Goal: Task Accomplishment & Management: Manage account settings

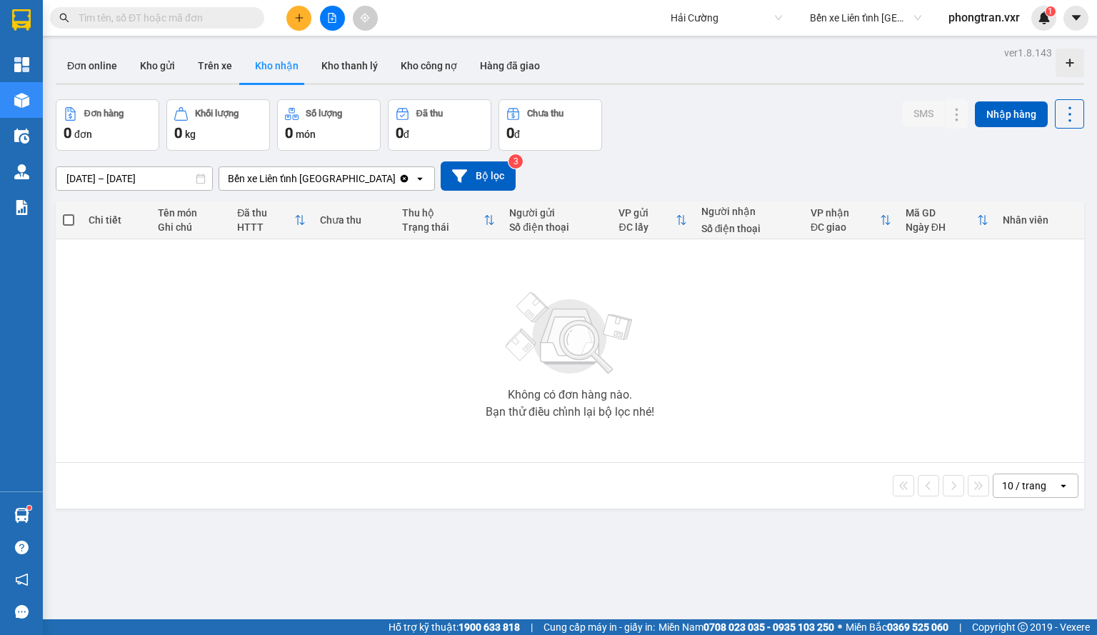
click at [847, 19] on span "Bến xe Liên tỉnh [GEOGRAPHIC_DATA]" at bounding box center [865, 17] width 111 height 21
click at [522, 61] on button "Hàng đã giao" at bounding box center [510, 66] width 83 height 34
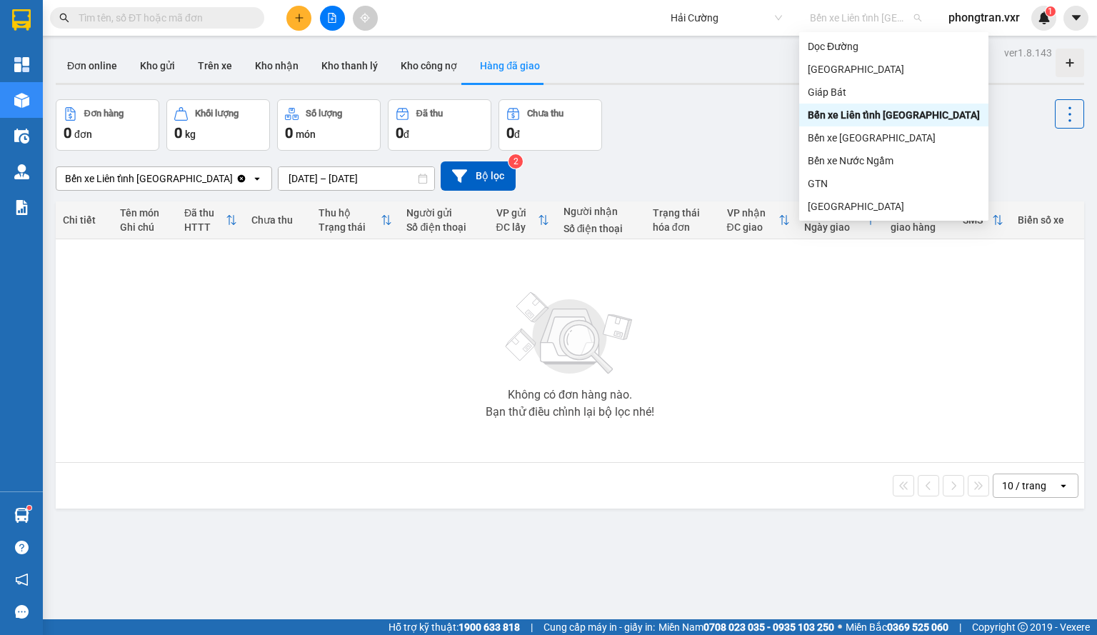
click at [824, 24] on span "Bến xe Liên [PERSON_NAME][GEOGRAPHIC_DATA]" at bounding box center [865, 17] width 111 height 21
click at [871, 129] on div "Bến xe [GEOGRAPHIC_DATA]" at bounding box center [893, 137] width 189 height 23
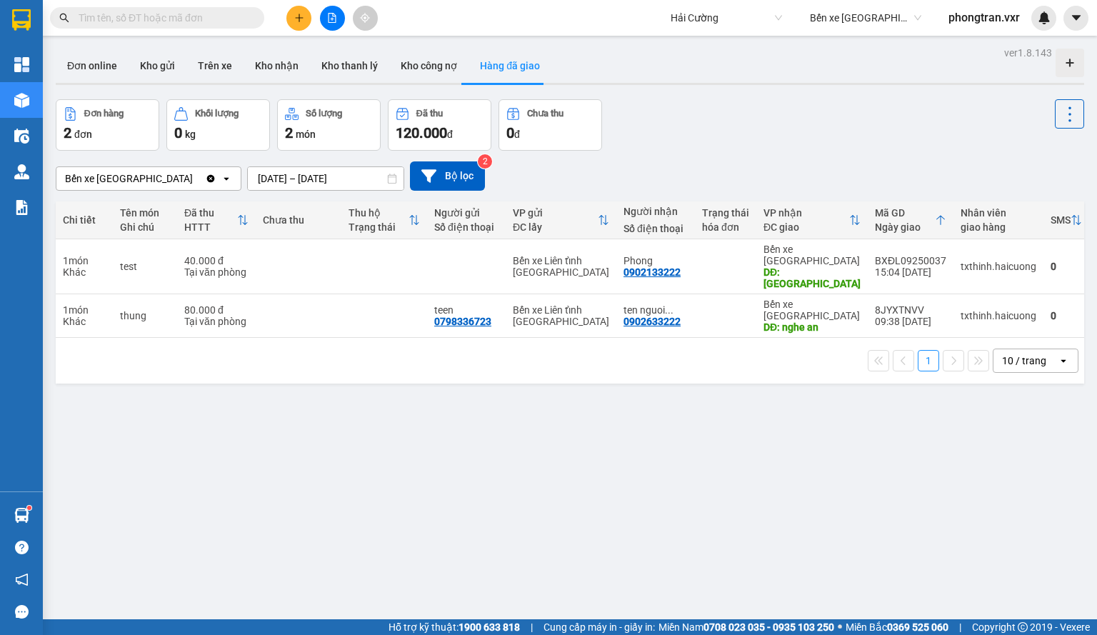
click at [1069, 29] on span at bounding box center [1076, 18] width 25 height 25
click at [1069, 26] on button at bounding box center [1076, 18] width 25 height 25
click at [1044, 42] on div "Cấu hình nhà xe" at bounding box center [1026, 53] width 107 height 27
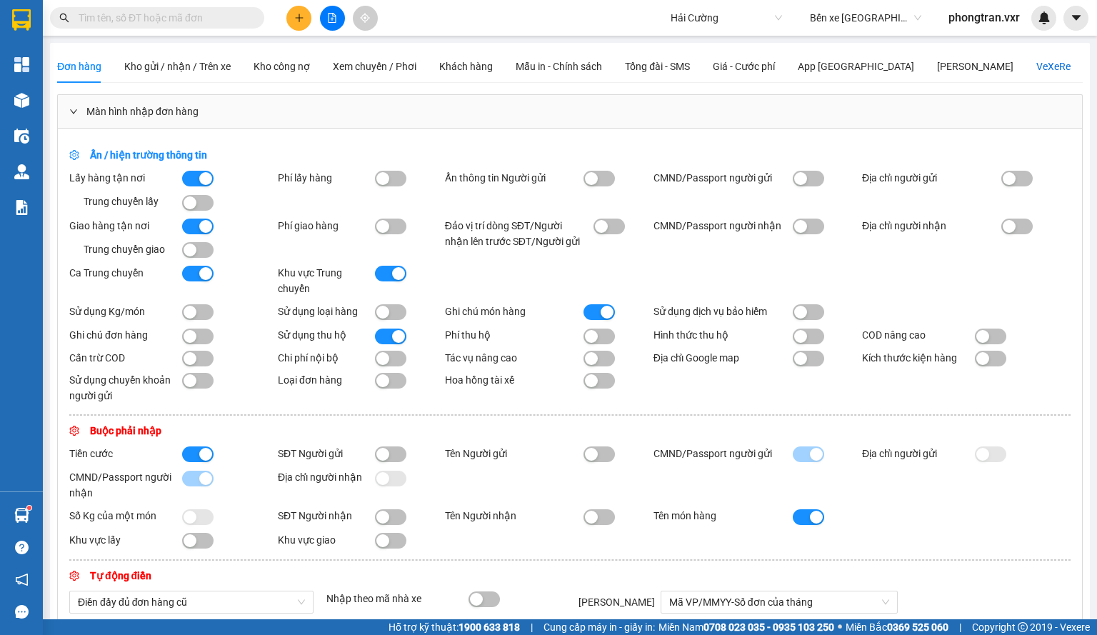
click at [1037, 72] on div "VeXeRe" at bounding box center [1054, 67] width 34 height 16
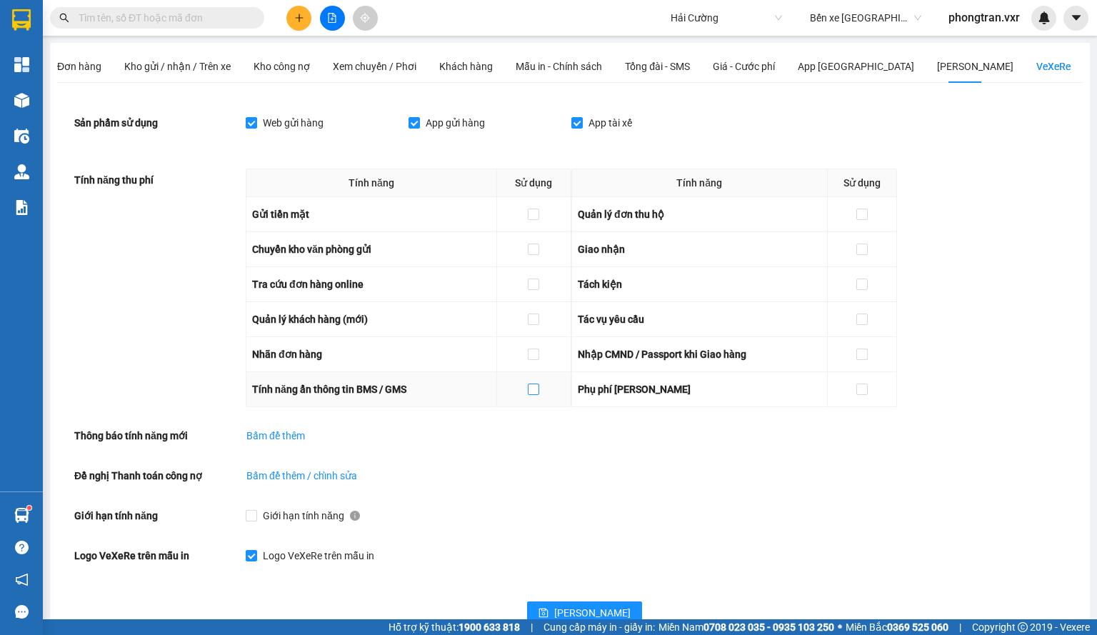
click at [539, 394] on span at bounding box center [533, 389] width 11 height 11
click at [538, 394] on input "checkbox" at bounding box center [533, 389] width 10 height 10
click at [553, 602] on button "[PERSON_NAME]" at bounding box center [584, 613] width 115 height 23
checkbox input "true"
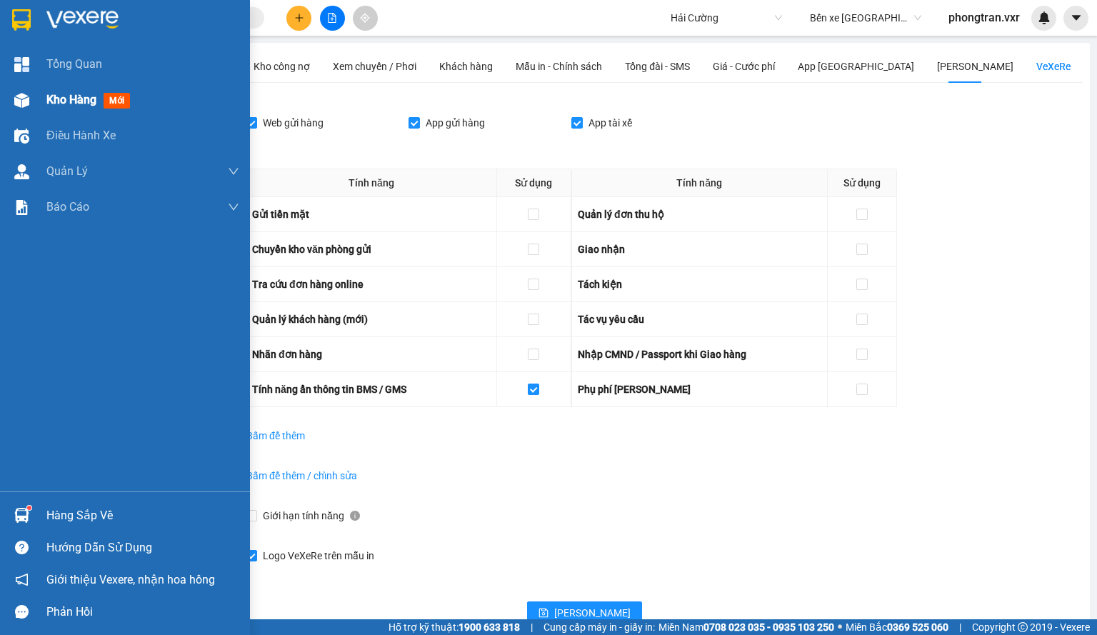
click at [34, 95] on div "Kho hàng mới" at bounding box center [125, 100] width 250 height 36
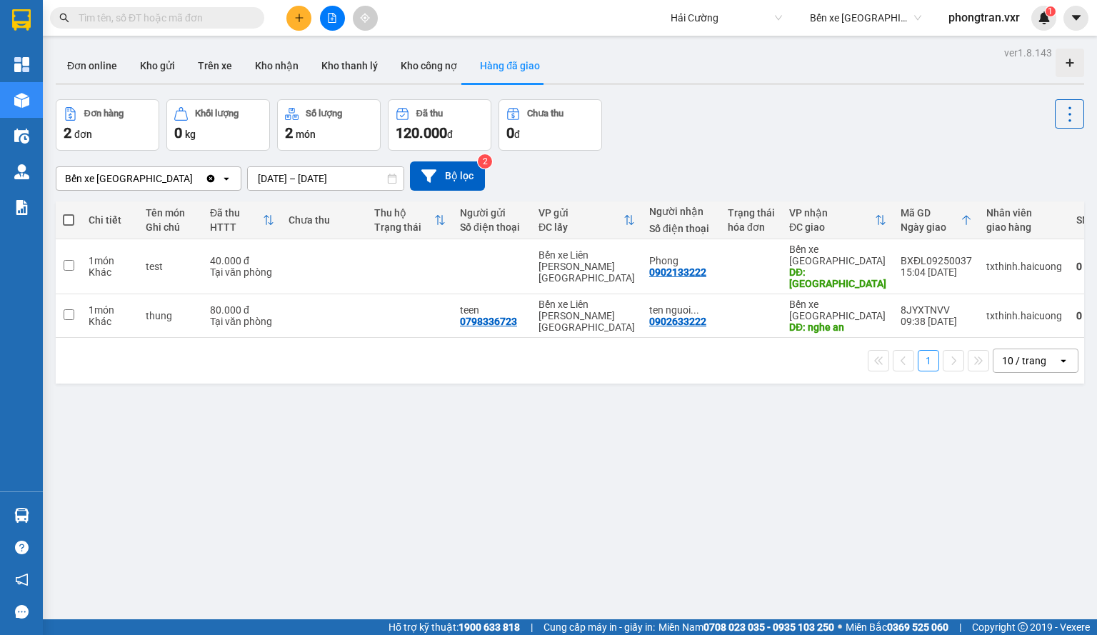
click at [72, 219] on span at bounding box center [68, 219] width 11 height 11
click at [69, 213] on input "checkbox" at bounding box center [69, 213] width 0 height 0
checkbox input "true"
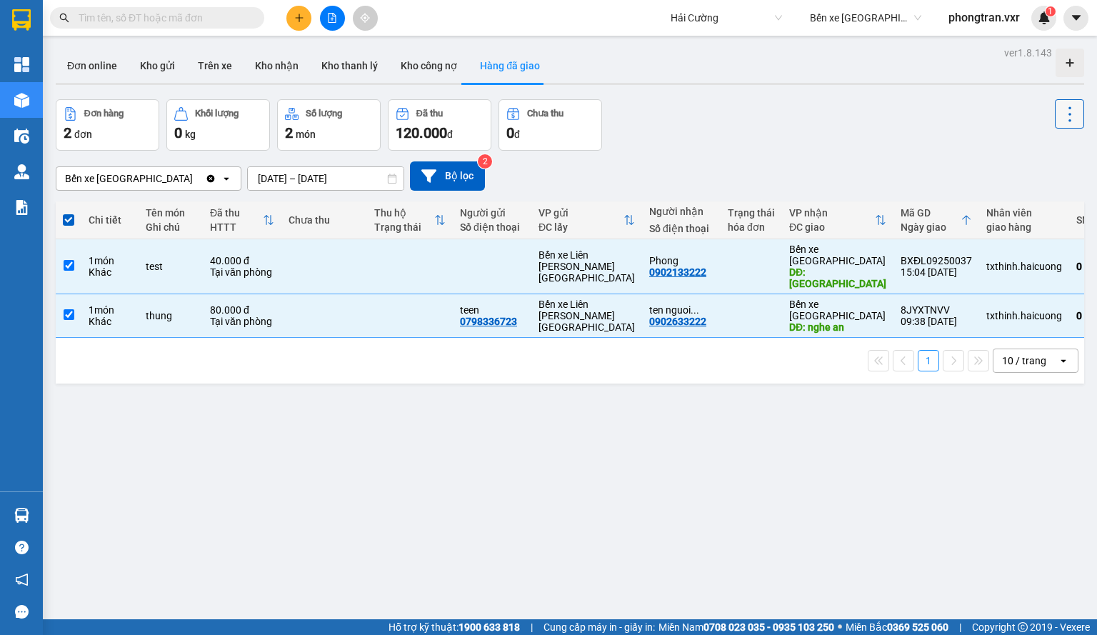
click at [1060, 112] on icon at bounding box center [1070, 114] width 20 height 20
click at [1019, 182] on span "Xóa hoàn toàn" at bounding box center [1044, 178] width 66 height 14
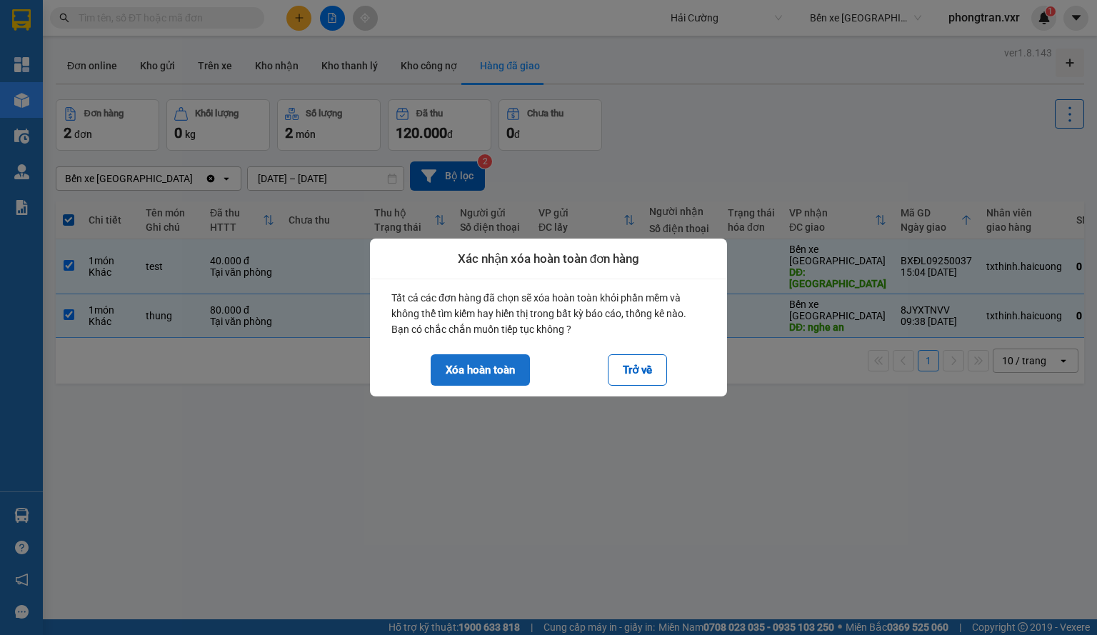
click at [502, 361] on button "Xóa hoàn toàn" at bounding box center [480, 369] width 99 height 31
checkbox input "false"
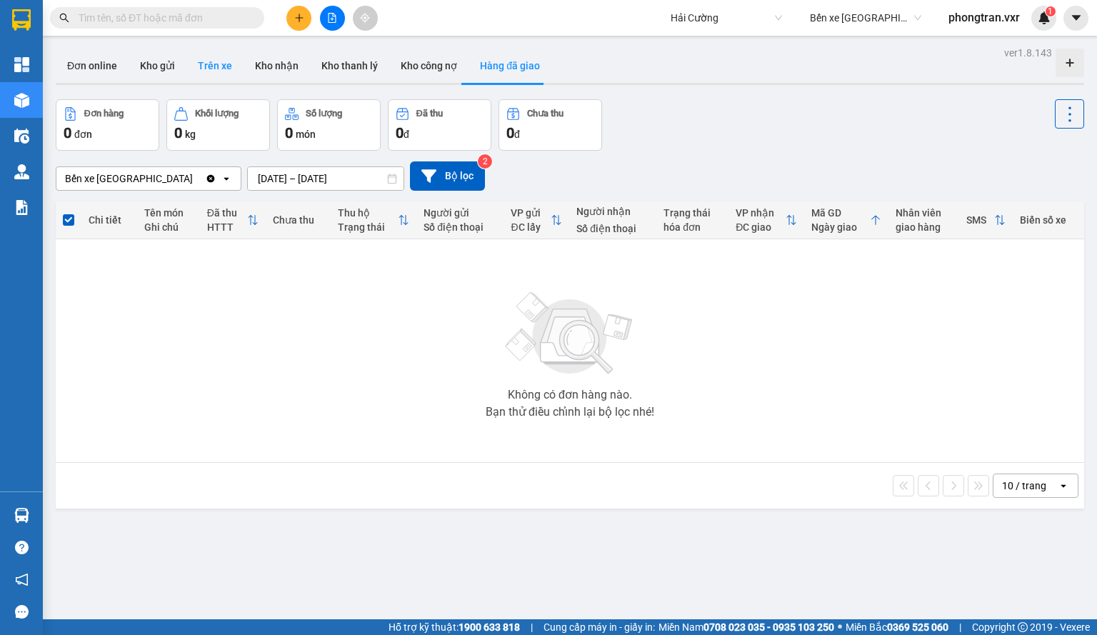
click at [232, 68] on button "Trên xe" at bounding box center [214, 66] width 57 height 34
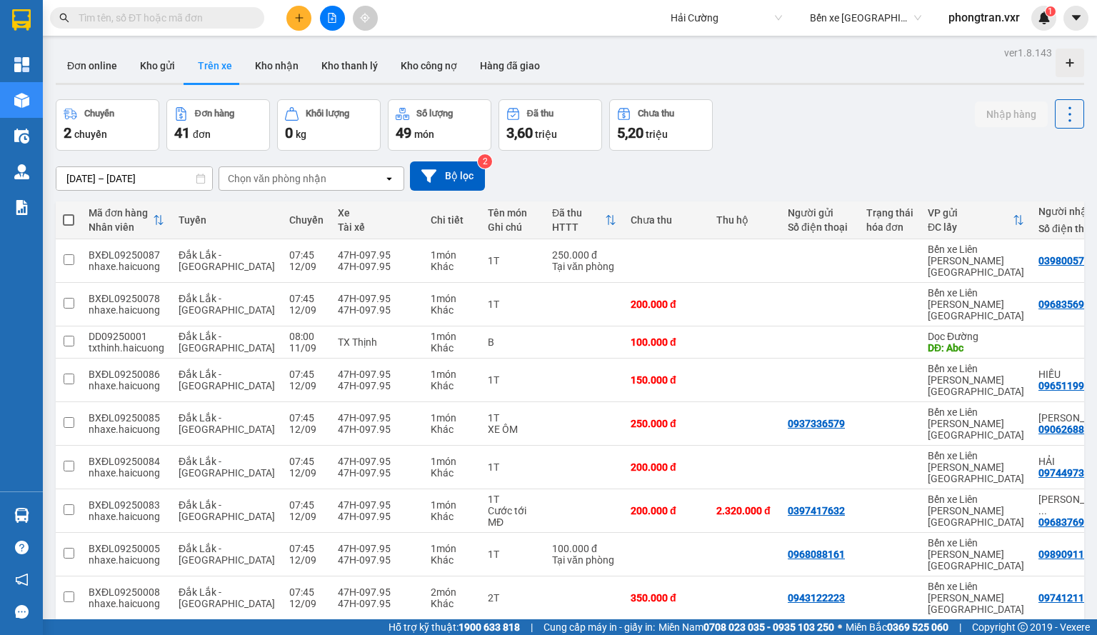
click at [153, 189] on div "ver 1.8.143 Đơn online Kho gửi Trên xe Kho [PERSON_NAME] [PERSON_NAME] [PERSON_…" at bounding box center [570, 379] width 1040 height 672
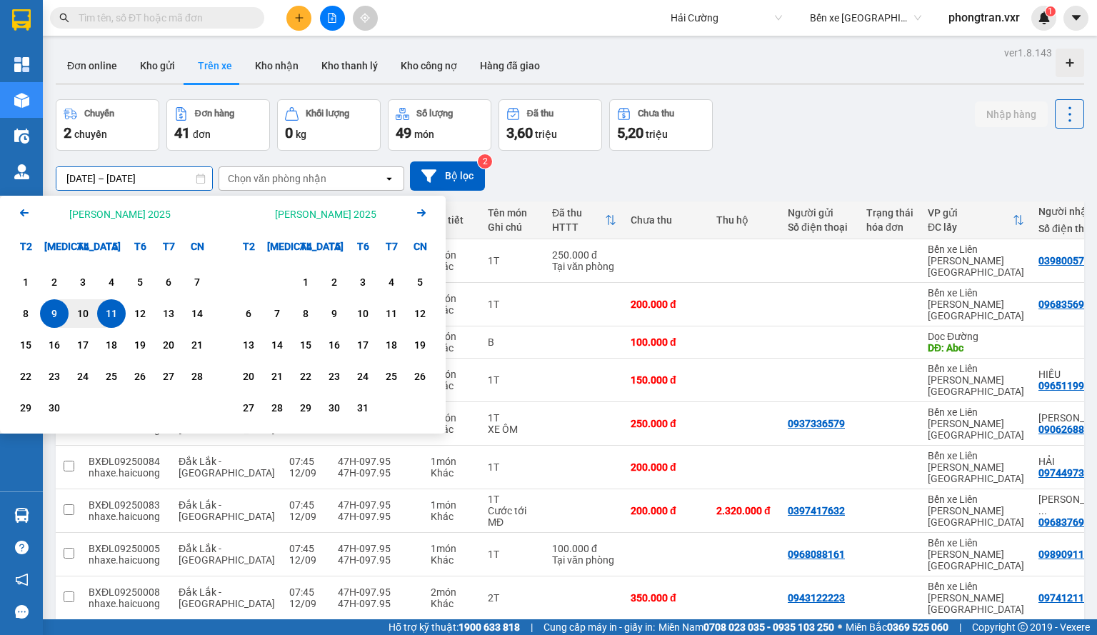
click at [110, 318] on div "11" at bounding box center [111, 313] width 20 height 17
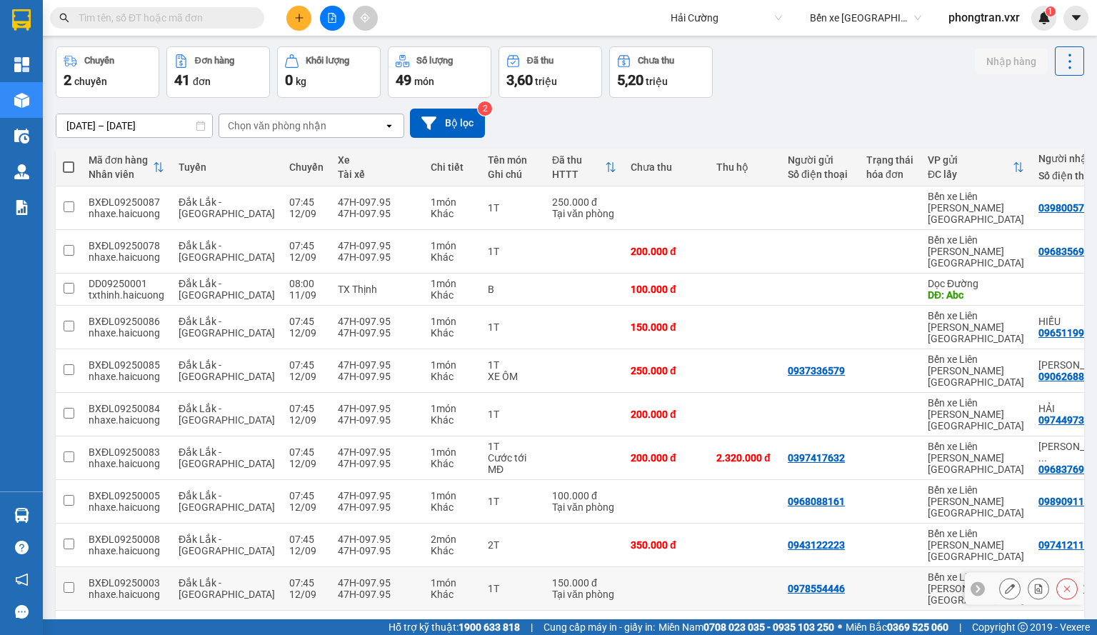
scroll to position [66, 0]
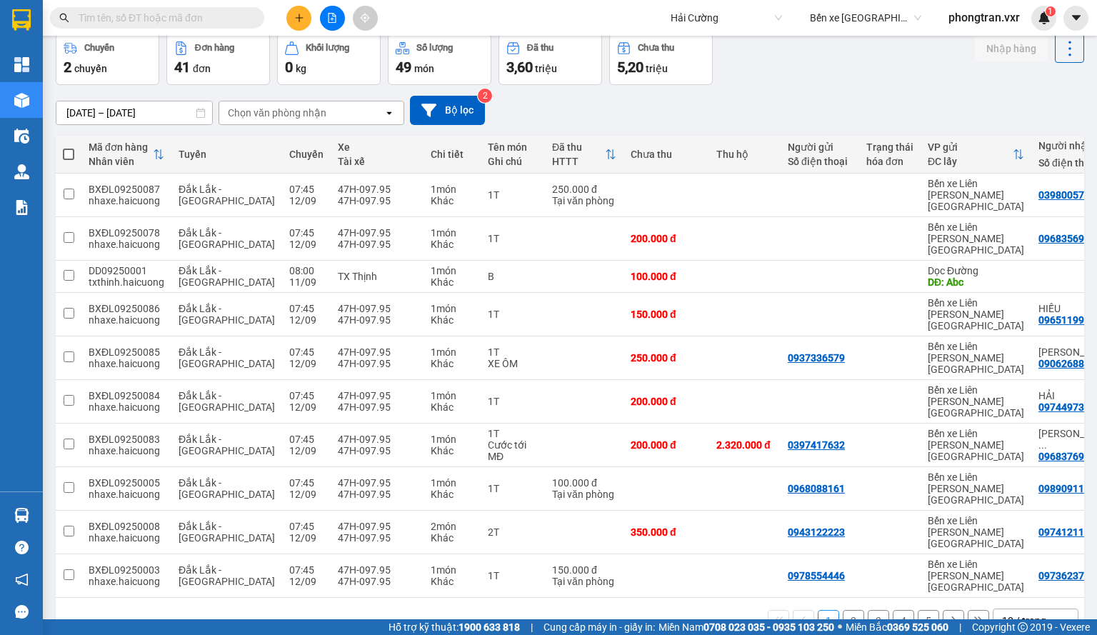
click at [1005, 614] on div "10 / trang" at bounding box center [1024, 621] width 44 height 14
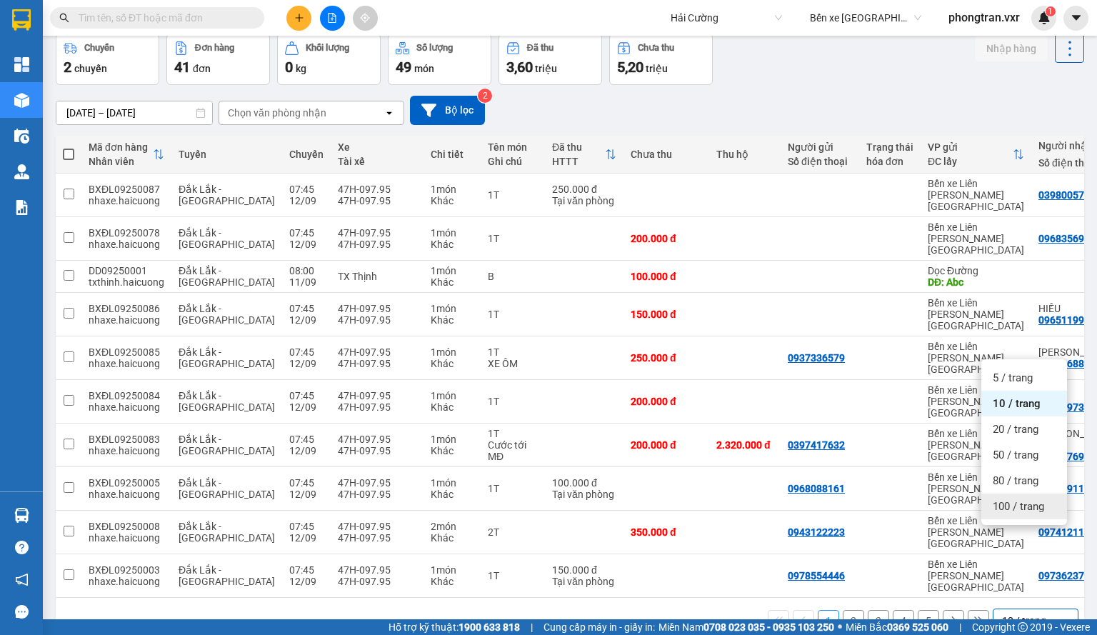
click at [1007, 505] on span "100 / trang" at bounding box center [1018, 506] width 51 height 14
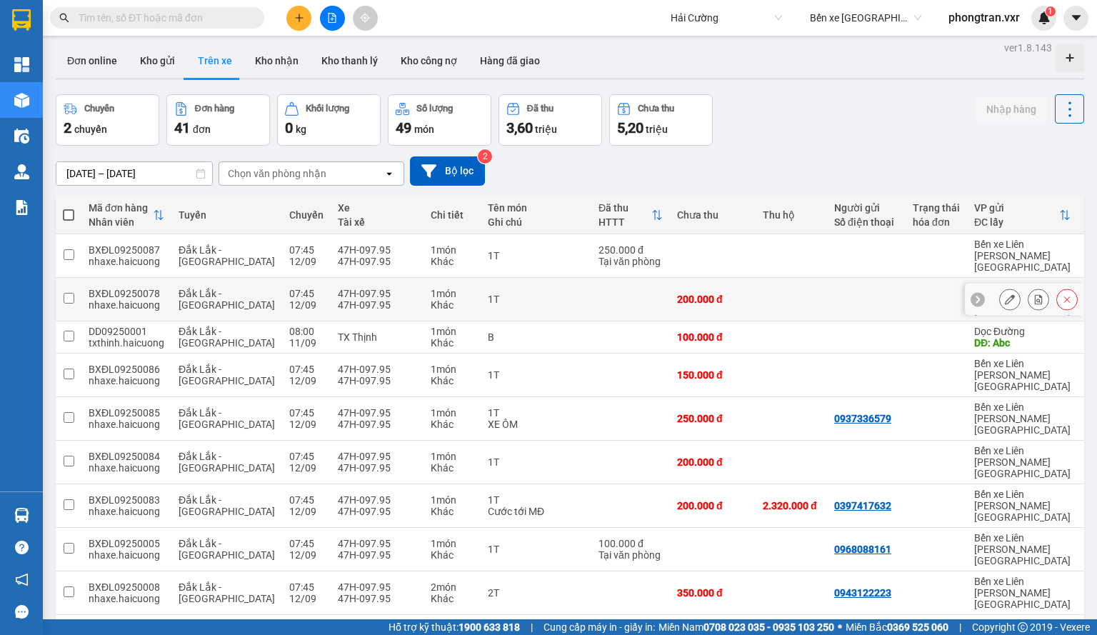
scroll to position [0, 0]
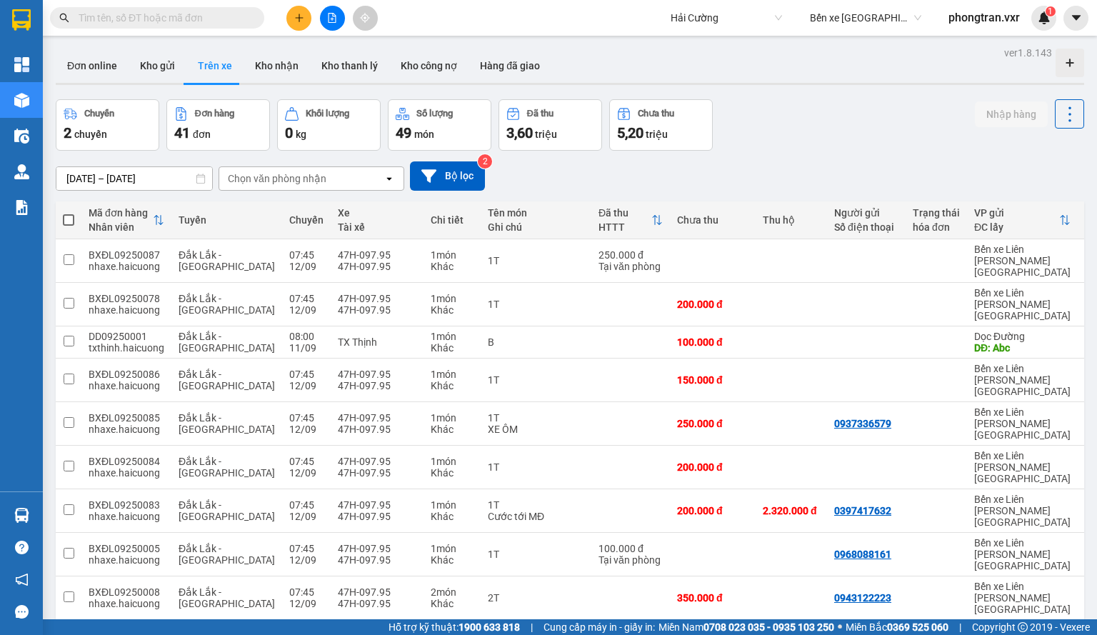
click at [131, 181] on input "[DATE] – [DATE]" at bounding box center [134, 178] width 156 height 23
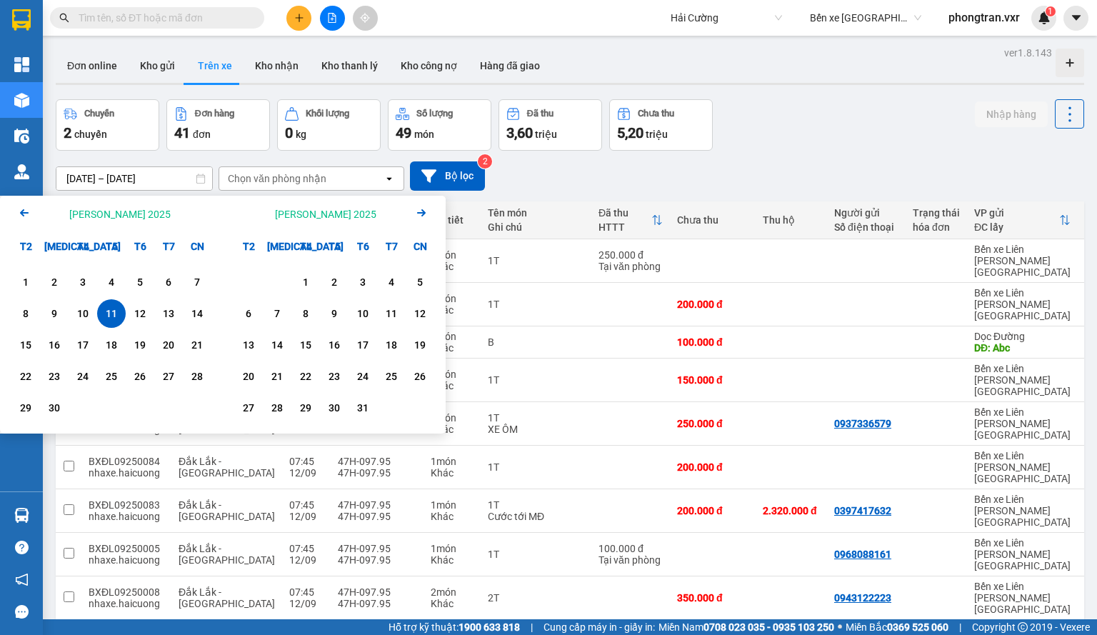
click at [114, 317] on div "11" at bounding box center [111, 313] width 20 height 17
type input "[DATE] – [DATE]"
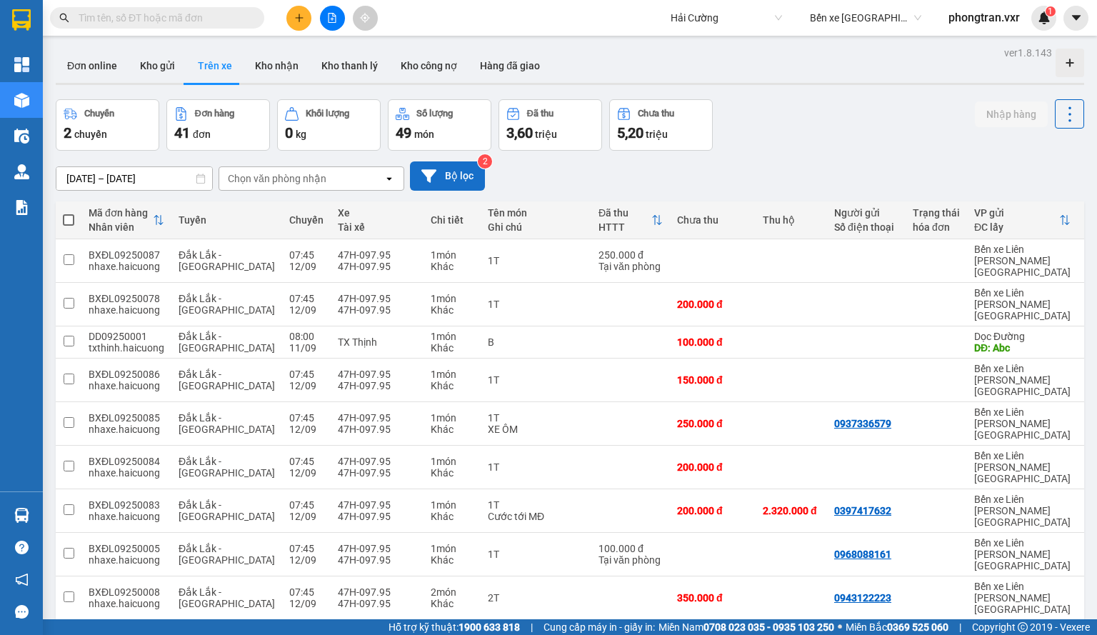
click at [452, 164] on button "Bộ lọc" at bounding box center [447, 175] width 75 height 29
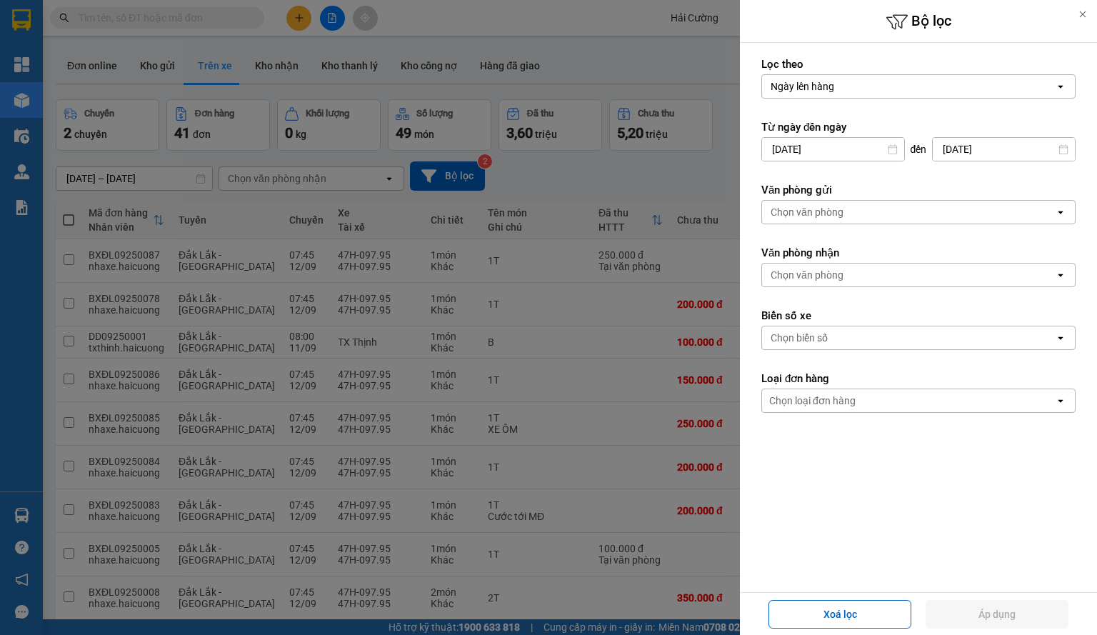
click at [832, 91] on div "Ngày lên hàng" at bounding box center [803, 86] width 64 height 14
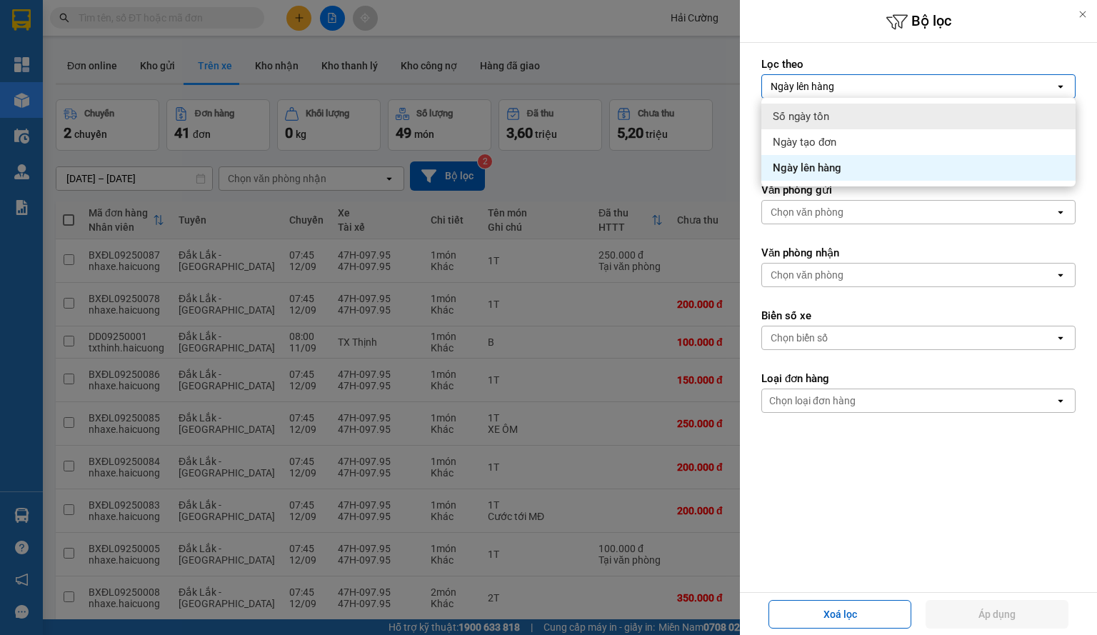
click at [655, 154] on div at bounding box center [548, 317] width 1097 height 635
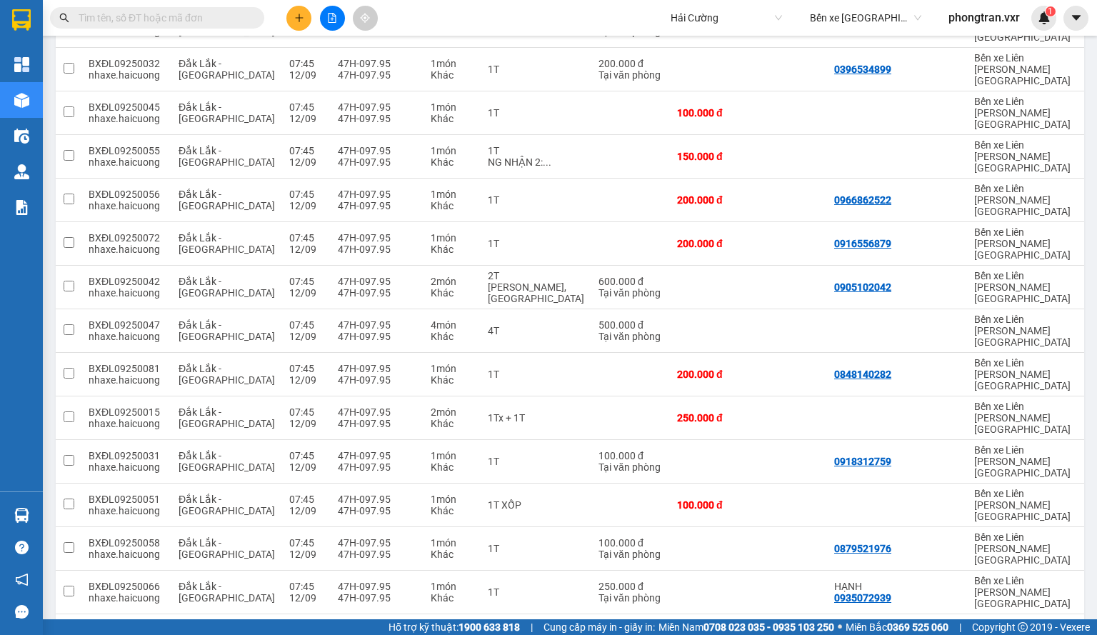
scroll to position [1079, 0]
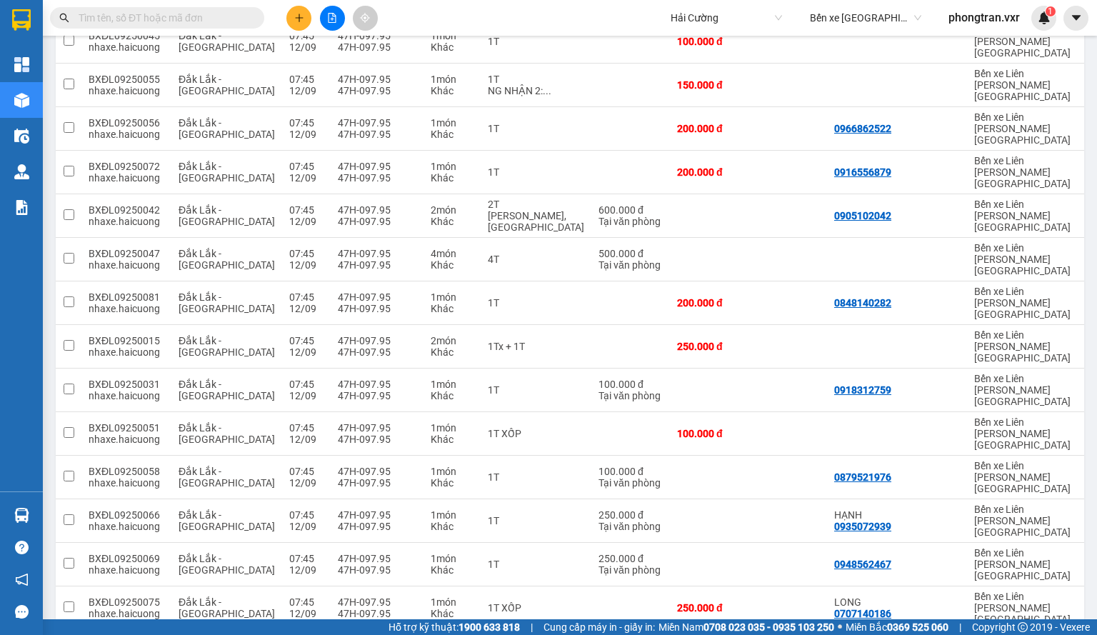
checkbox input "true"
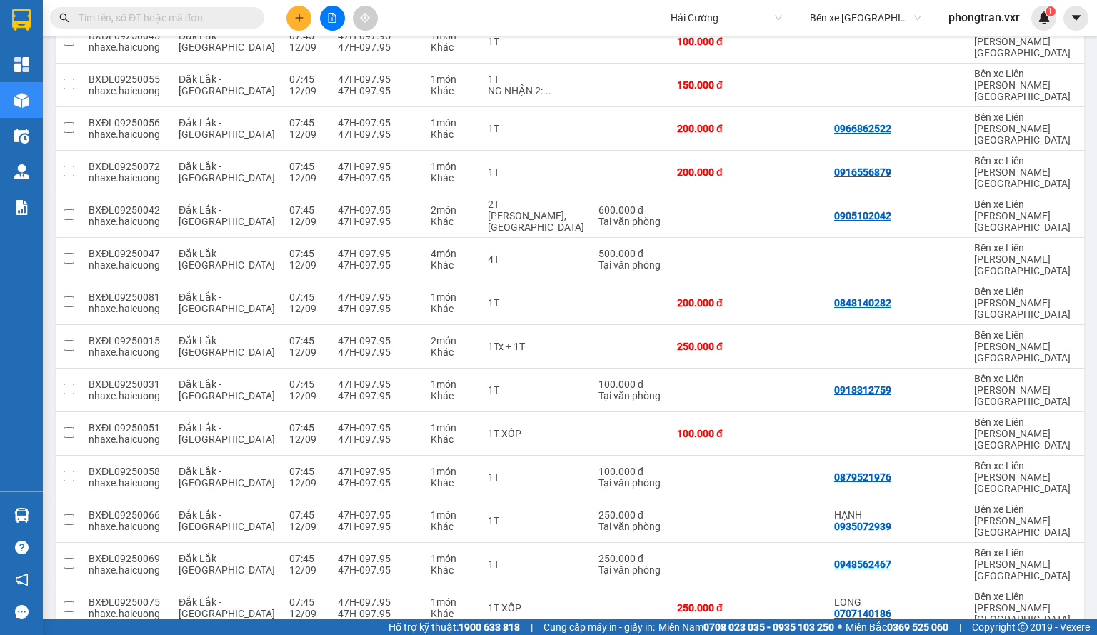
checkbox input "true"
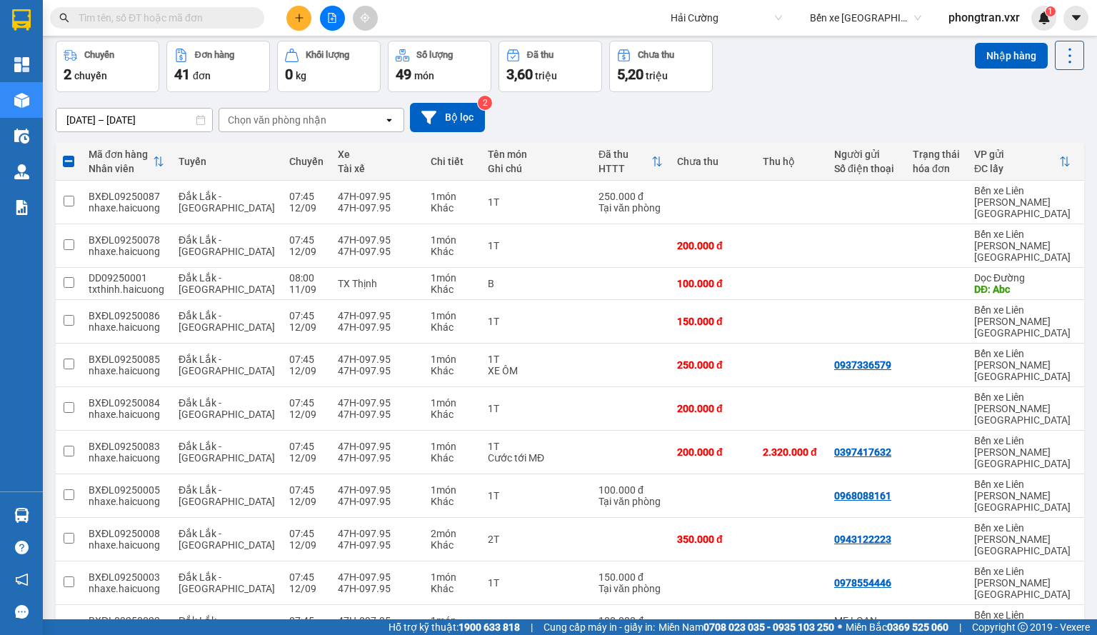
scroll to position [0, 0]
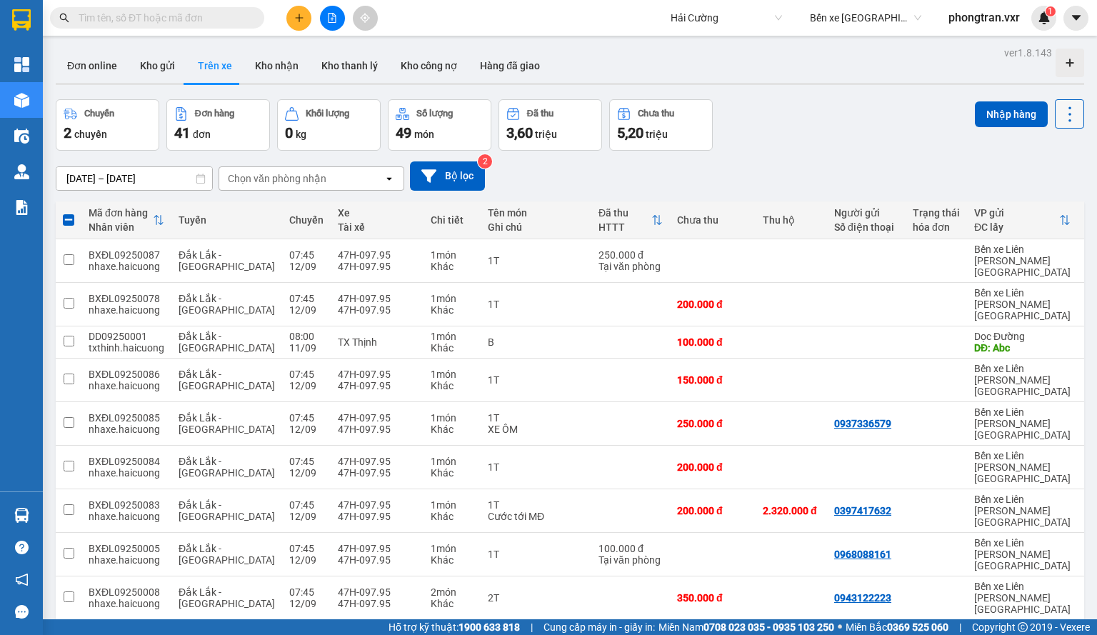
click at [1067, 106] on icon at bounding box center [1070, 114] width 20 height 20
click at [1032, 175] on span "Xóa hoàn toàn" at bounding box center [1044, 178] width 66 height 14
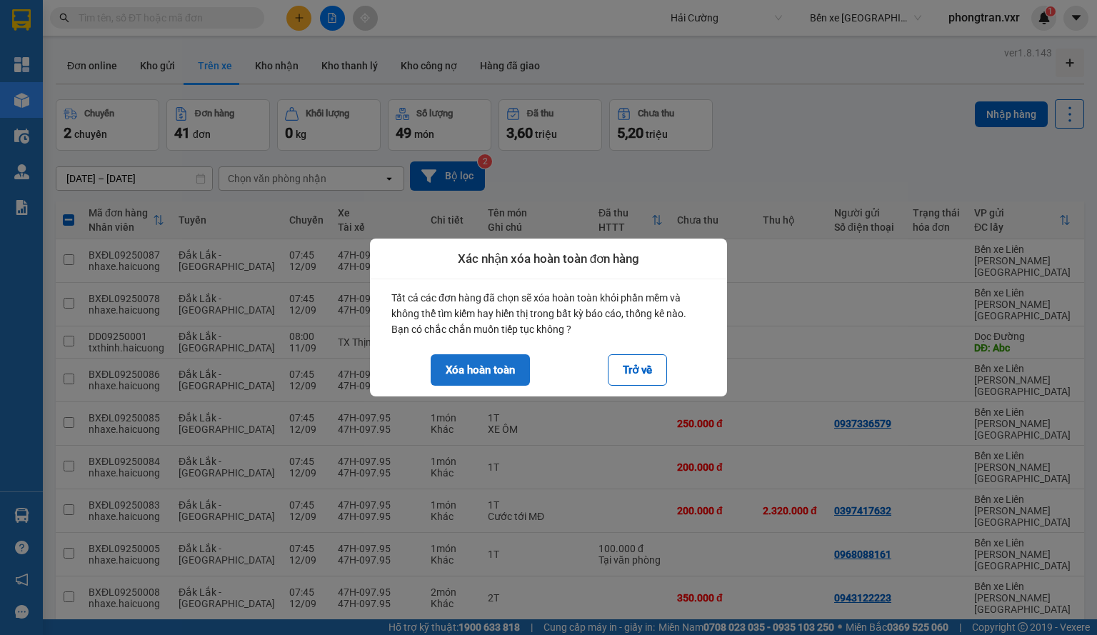
click at [516, 367] on button "Xóa hoàn toàn" at bounding box center [480, 369] width 99 height 31
checkbox input "false"
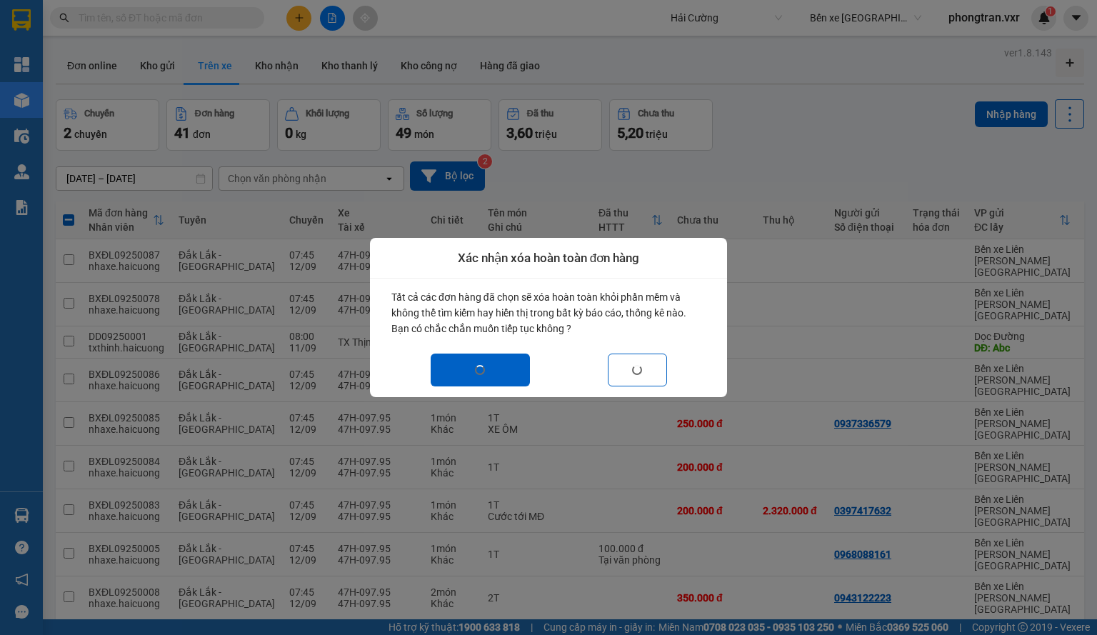
checkbox input "false"
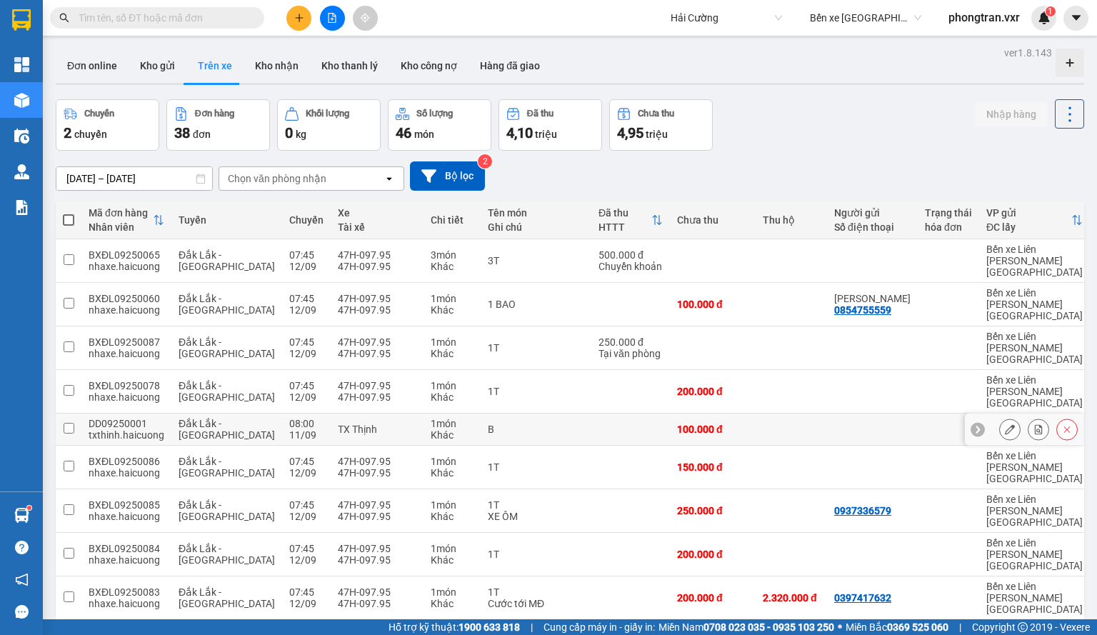
click at [69, 423] on input "checkbox" at bounding box center [69, 428] width 11 height 11
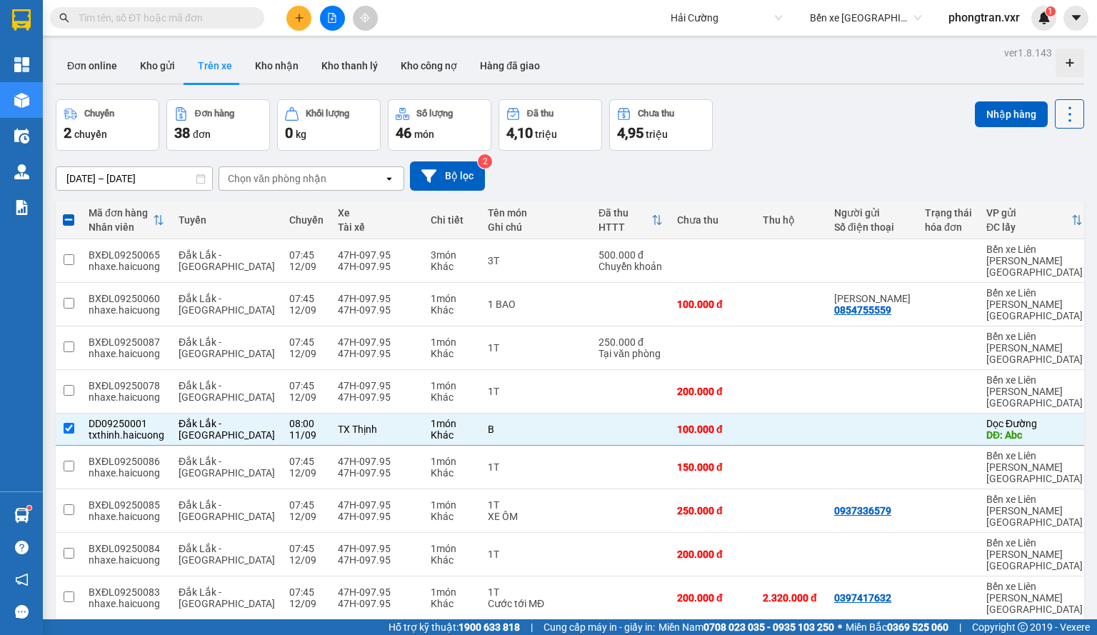
click at [1060, 106] on icon at bounding box center [1070, 114] width 20 height 20
click at [1024, 179] on span "Xóa hoàn toàn" at bounding box center [1044, 178] width 66 height 14
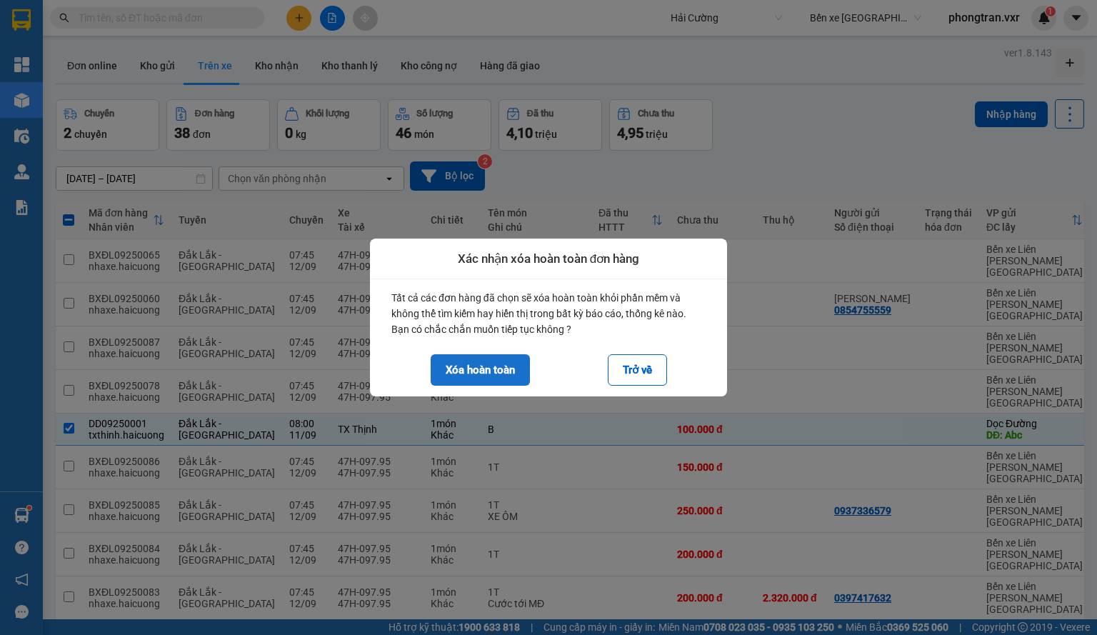
click at [476, 369] on button "Xóa hoàn toàn" at bounding box center [480, 369] width 99 height 31
checkbox input "false"
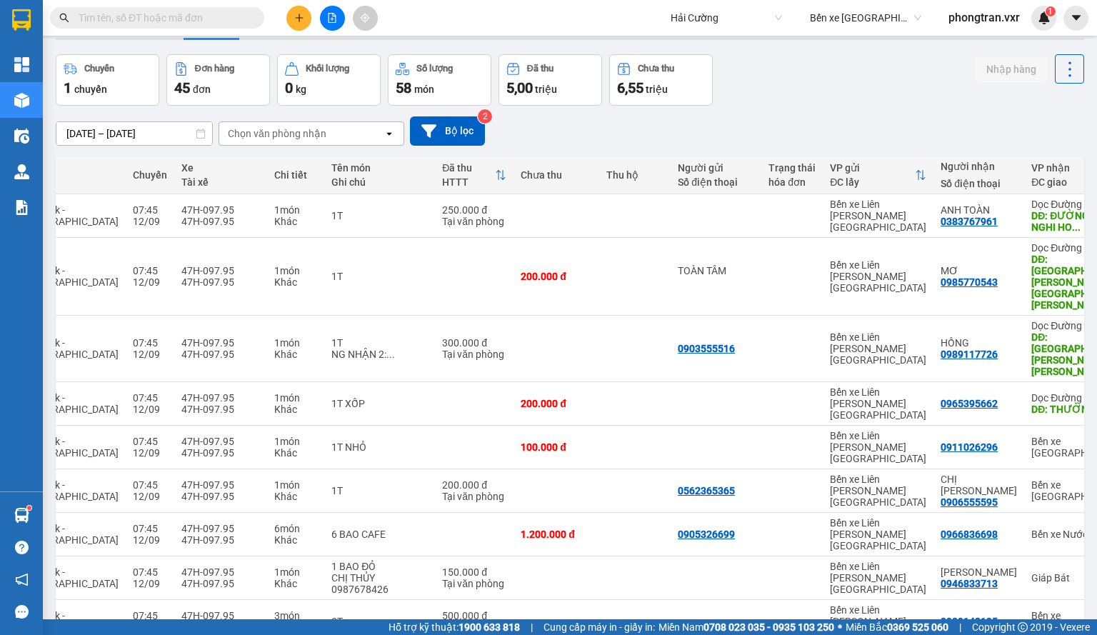
scroll to position [29, 0]
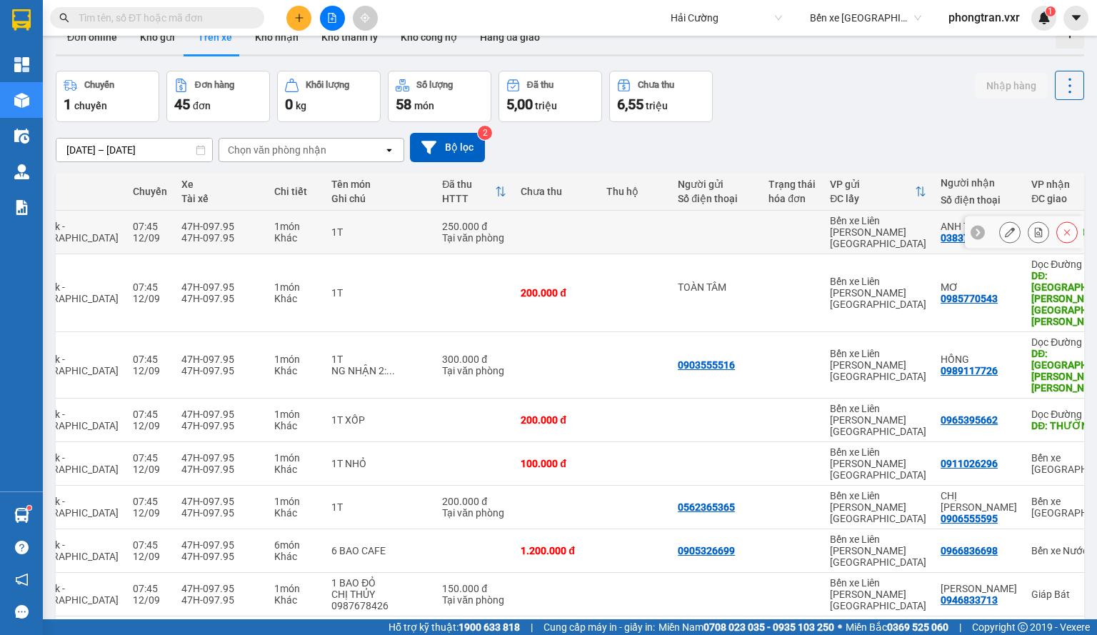
click at [1010, 231] on div at bounding box center [1038, 231] width 79 height 21
click at [1004, 232] on button at bounding box center [1010, 232] width 20 height 25
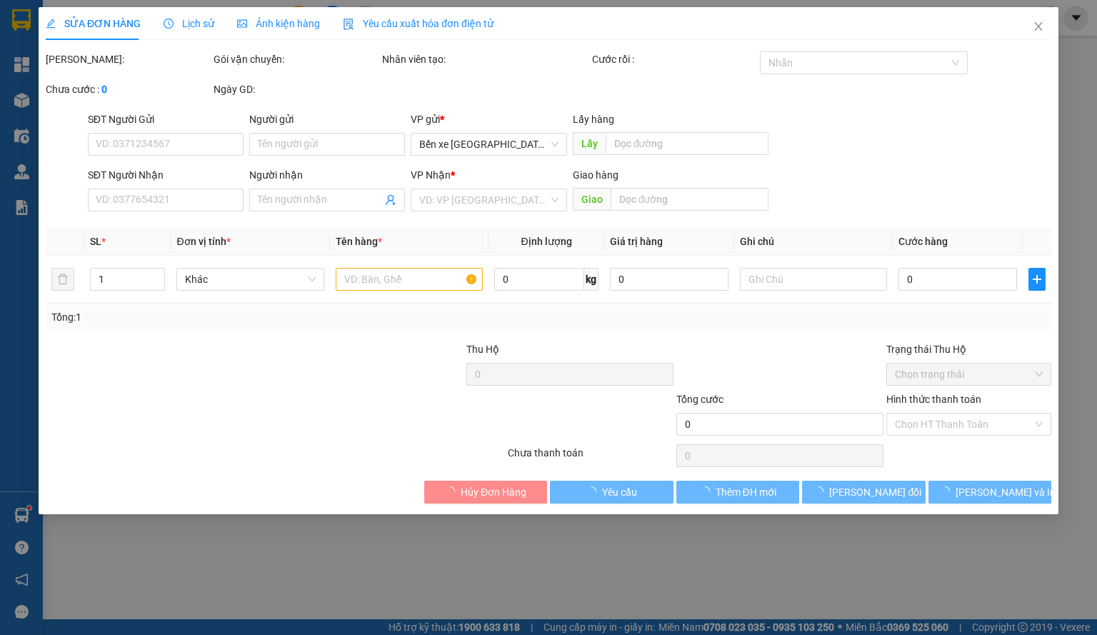
type input "0383767961"
type input "ANH TOÀN"
type input "ĐƯỜNG TRÁNH [PERSON_NAME], [PERSON_NAME][GEOGRAPHIC_DATA]"
type input "250.000"
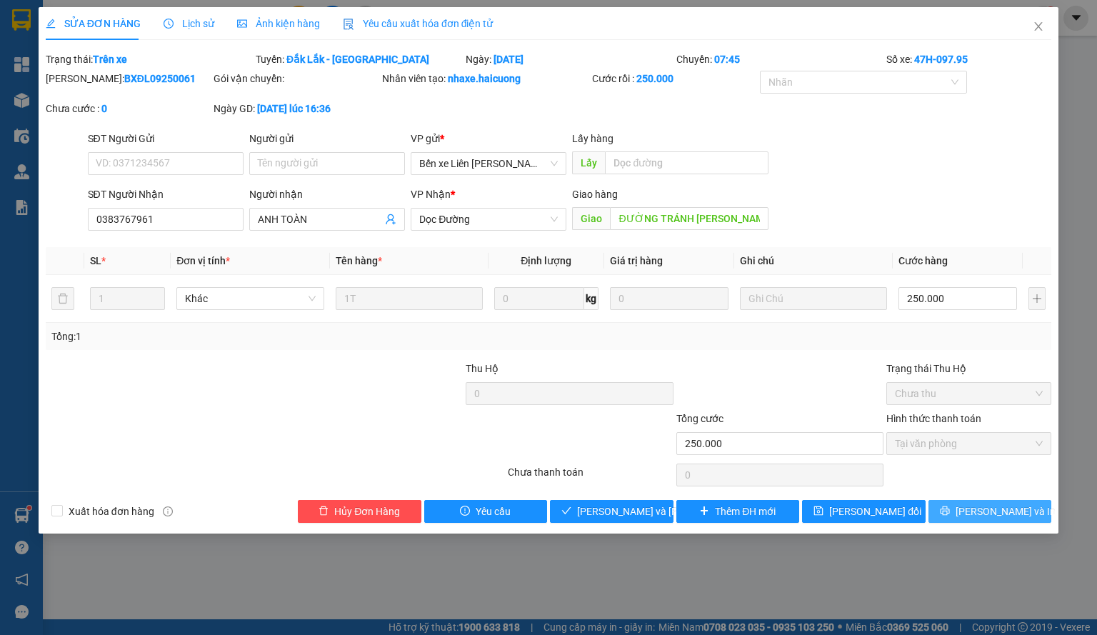
click at [982, 518] on span "[PERSON_NAME] và In" at bounding box center [1006, 512] width 100 height 16
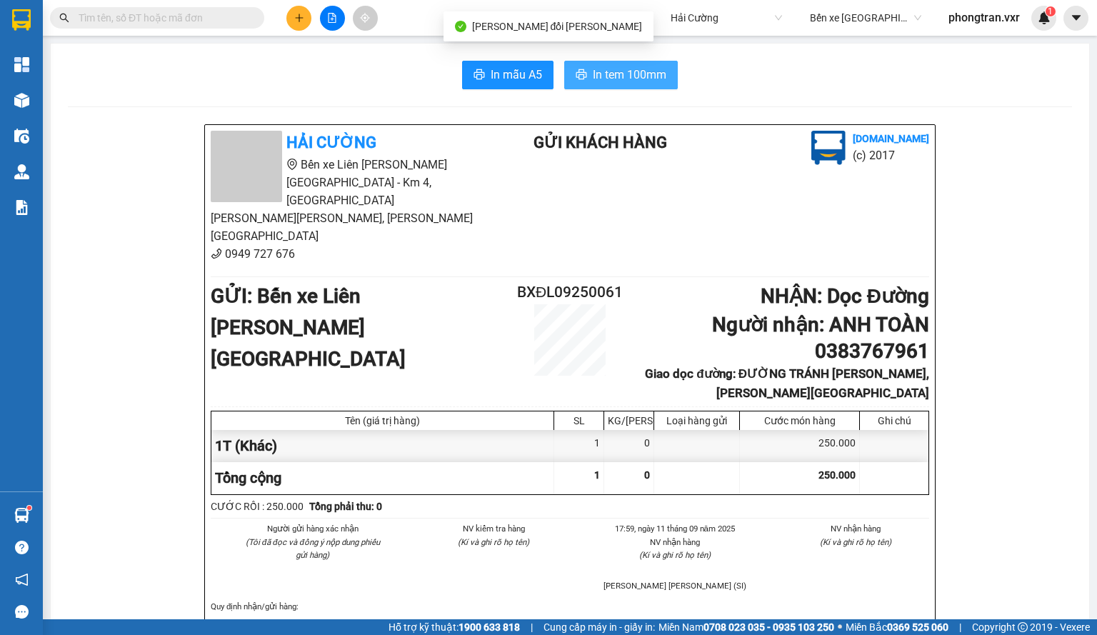
click at [644, 84] on span "In tem 100mm" at bounding box center [630, 75] width 74 height 18
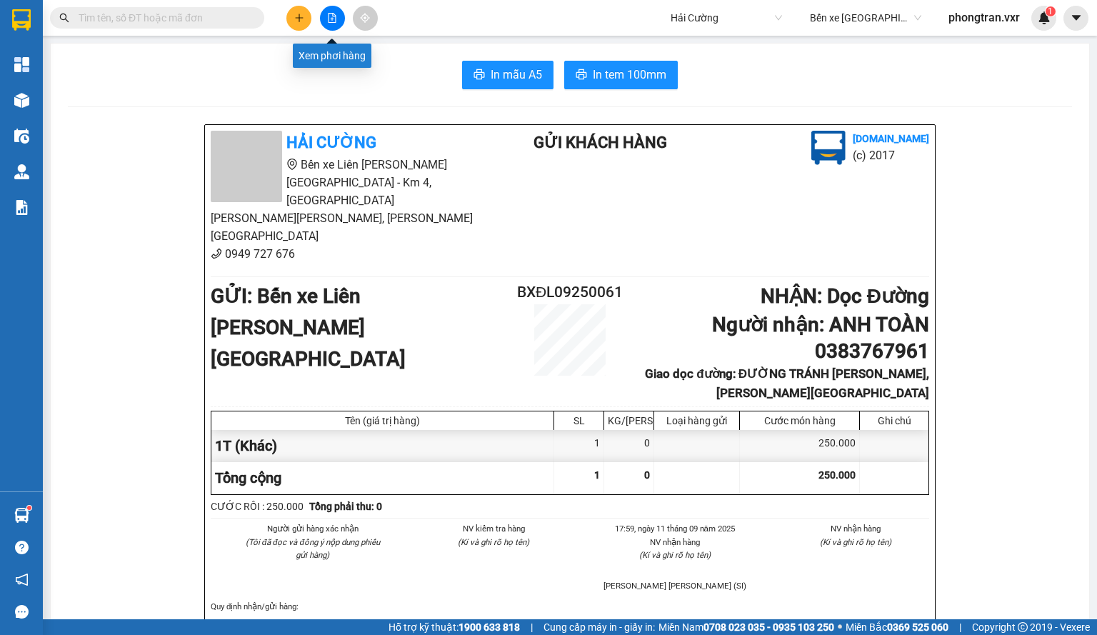
click at [334, 25] on button at bounding box center [332, 18] width 25 height 25
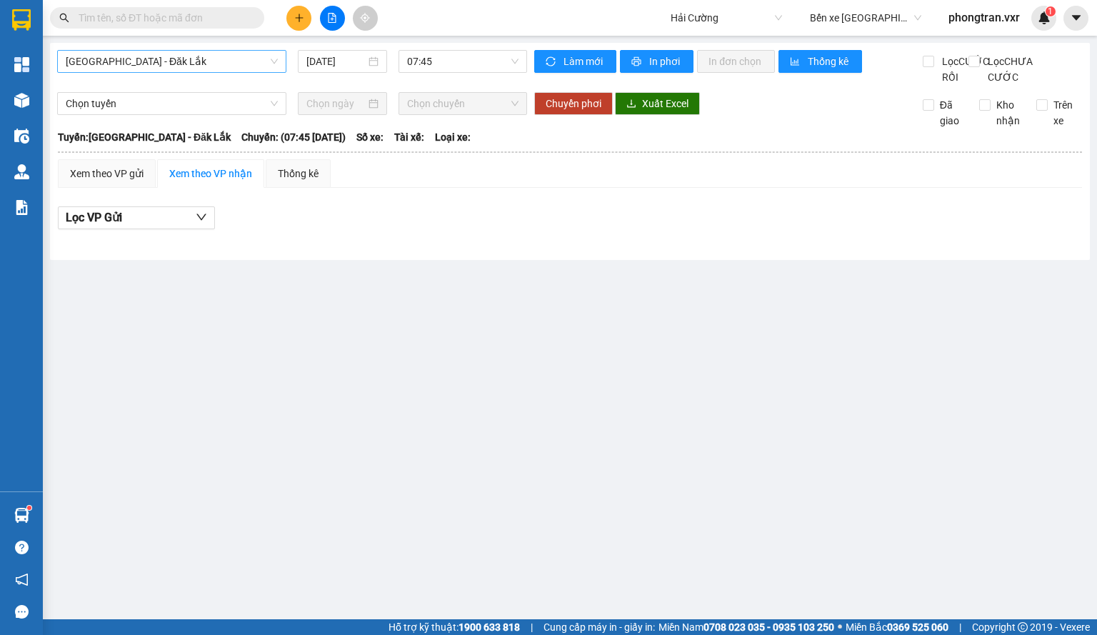
click at [191, 53] on span "[GEOGRAPHIC_DATA] - Đăk Lắk" at bounding box center [172, 61] width 212 height 21
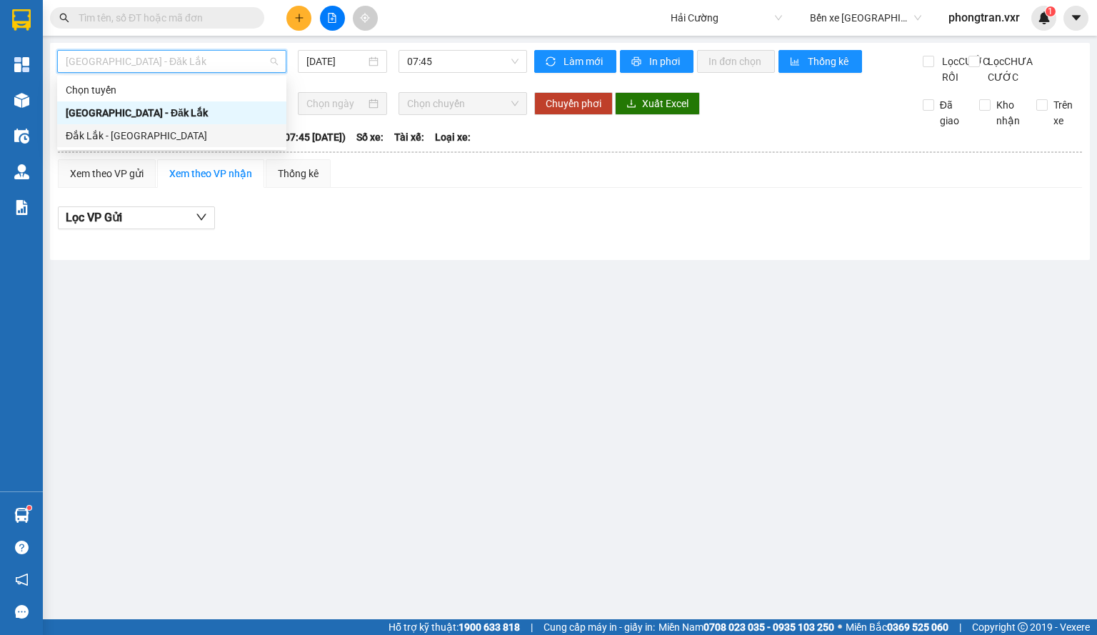
click at [177, 132] on div "Đắk Lắk - [GEOGRAPHIC_DATA]" at bounding box center [172, 136] width 212 height 16
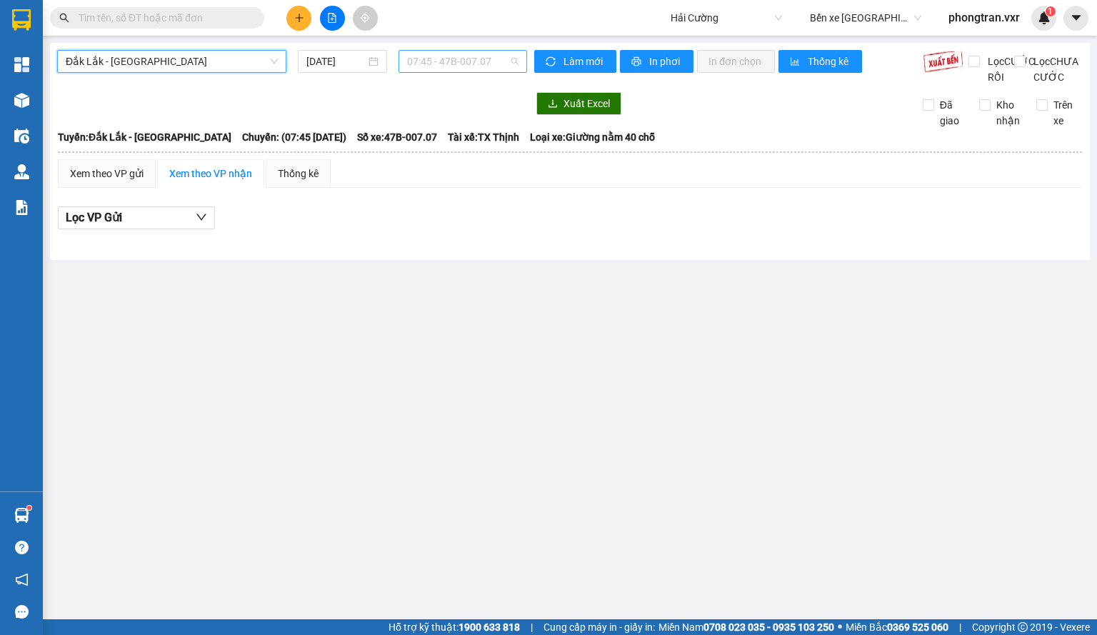
click at [444, 62] on span "07:45 - 47B-007.07" at bounding box center [463, 61] width 112 height 21
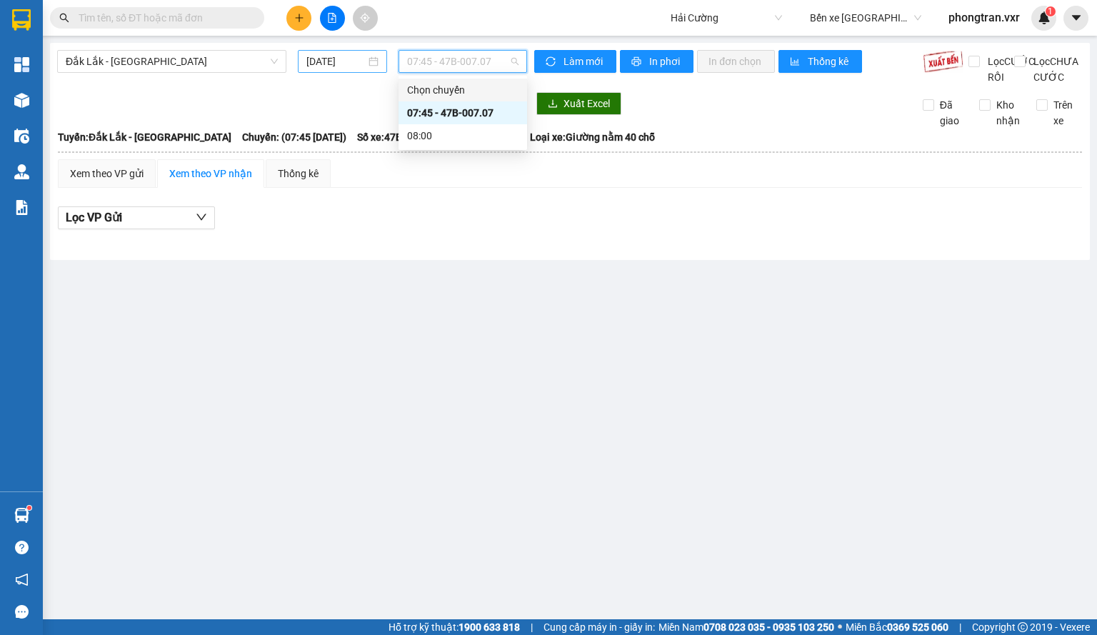
click at [339, 58] on input "[DATE]" at bounding box center [335, 62] width 59 height 16
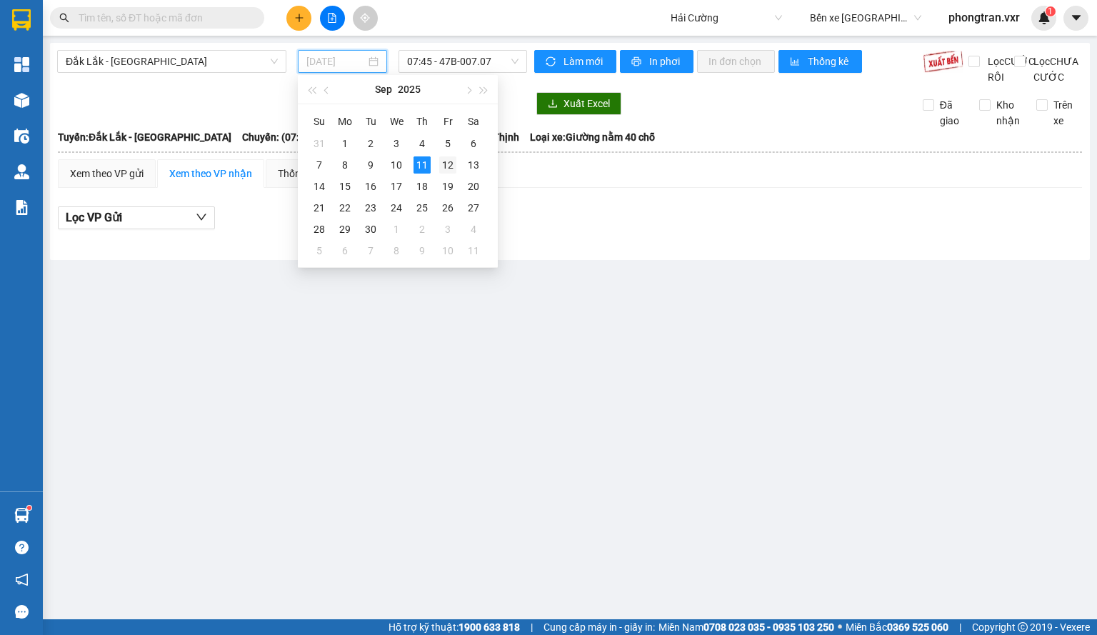
click at [450, 166] on div "12" at bounding box center [447, 164] width 17 height 17
type input "[DATE]"
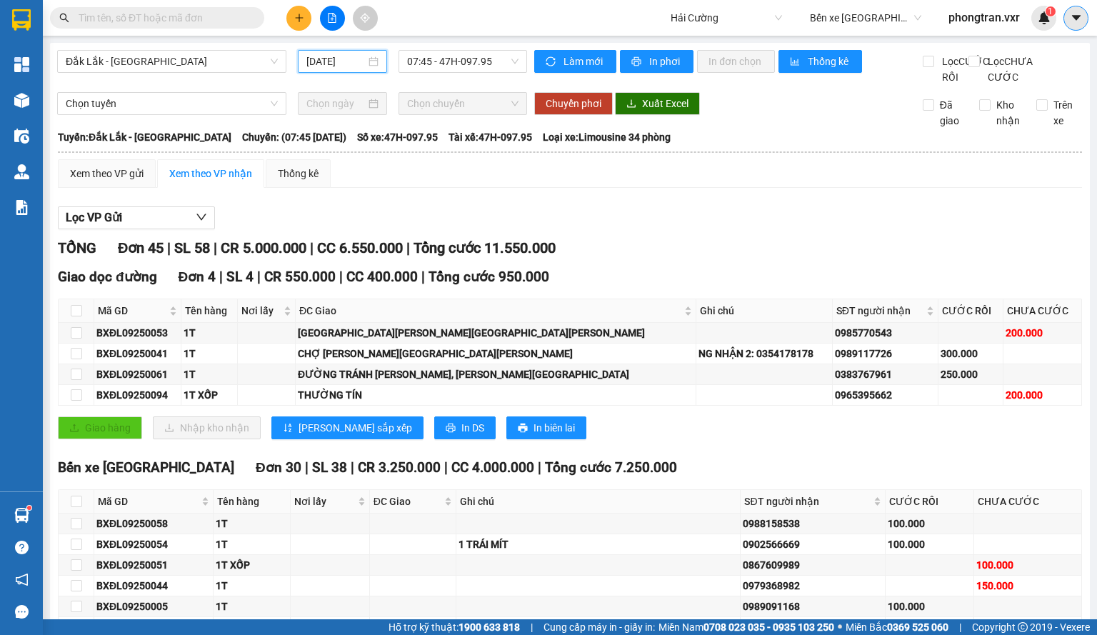
click at [1075, 28] on button at bounding box center [1076, 18] width 25 height 25
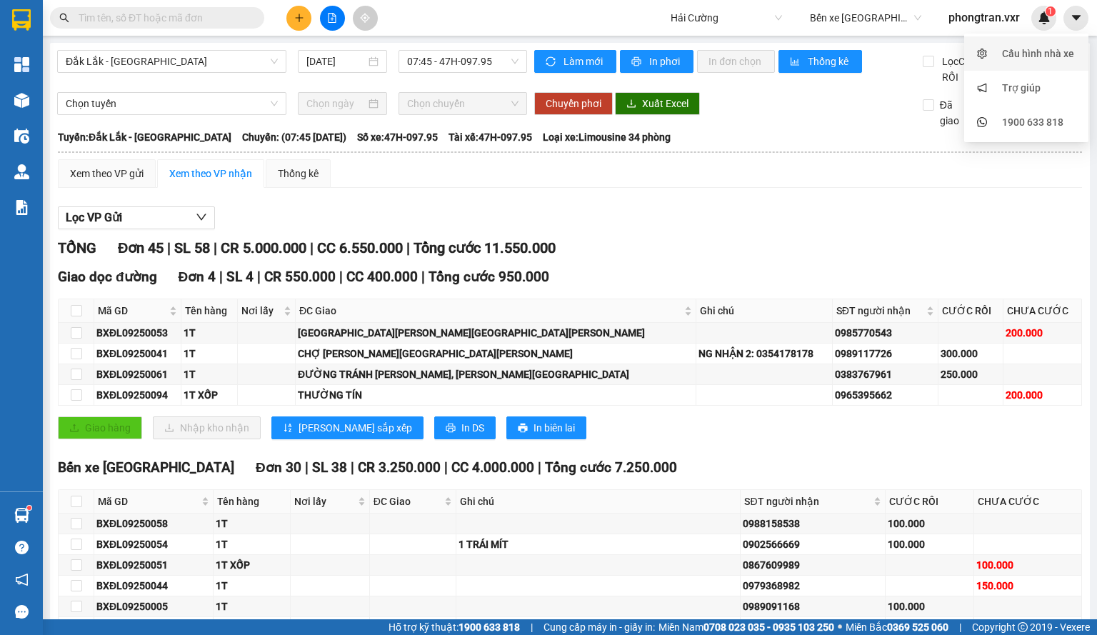
click at [1027, 44] on div "Cấu hình nhà xe" at bounding box center [1026, 53] width 107 height 27
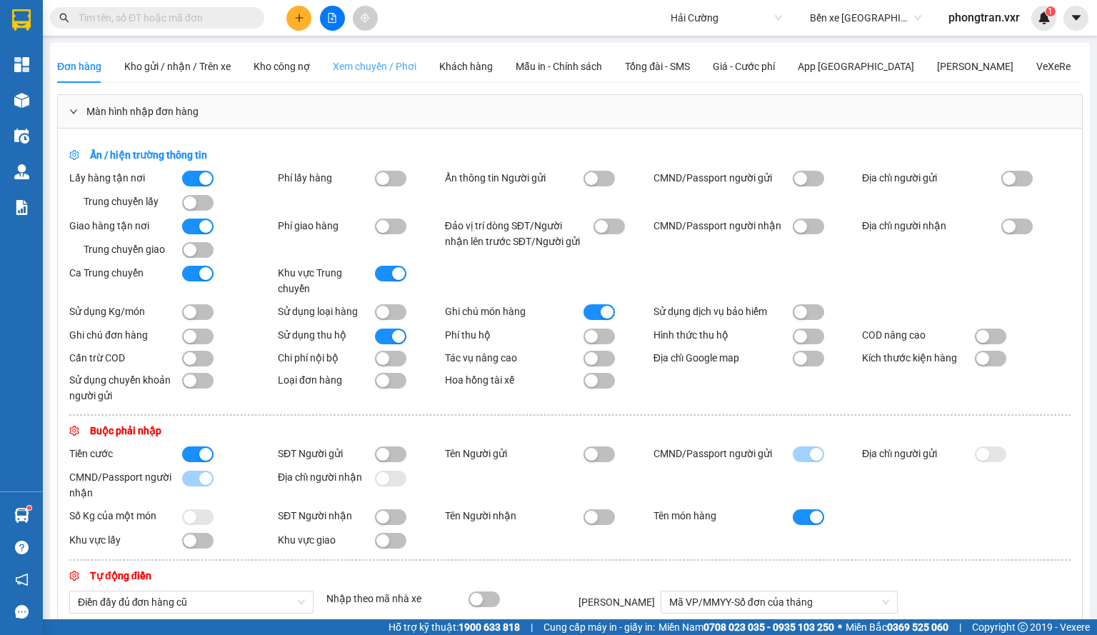
click at [376, 55] on div "Xem chuyến / Phơi" at bounding box center [375, 66] width 84 height 33
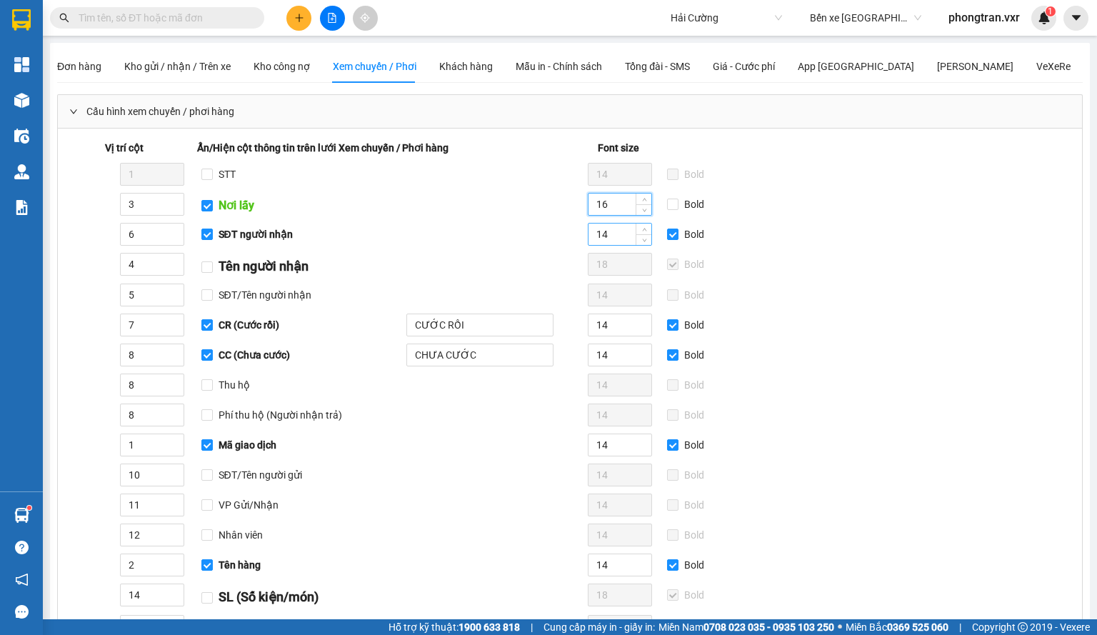
type input "16"
click at [606, 233] on input "14" at bounding box center [620, 234] width 63 height 21
type input "16"
click at [617, 321] on input "14" at bounding box center [620, 324] width 63 height 21
paste input "6"
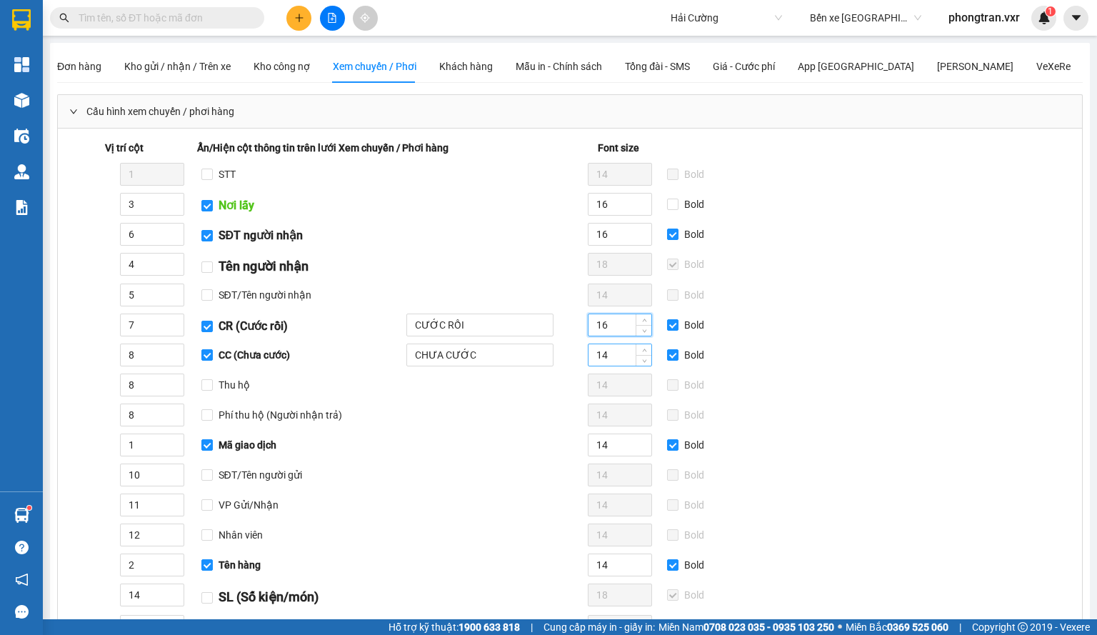
type input "16"
click at [614, 346] on input "14" at bounding box center [620, 354] width 63 height 21
paste input "6"
type input "16"
click at [609, 449] on input "14" at bounding box center [620, 444] width 63 height 21
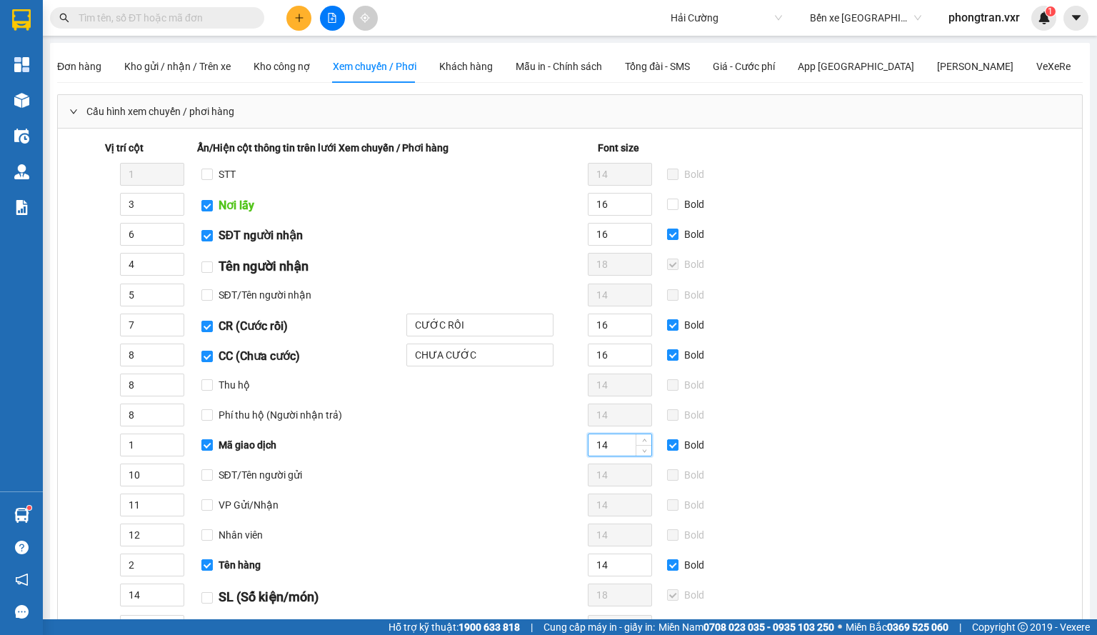
paste input "6"
type input "16"
click at [610, 559] on input "14" at bounding box center [620, 564] width 63 height 21
paste input "6"
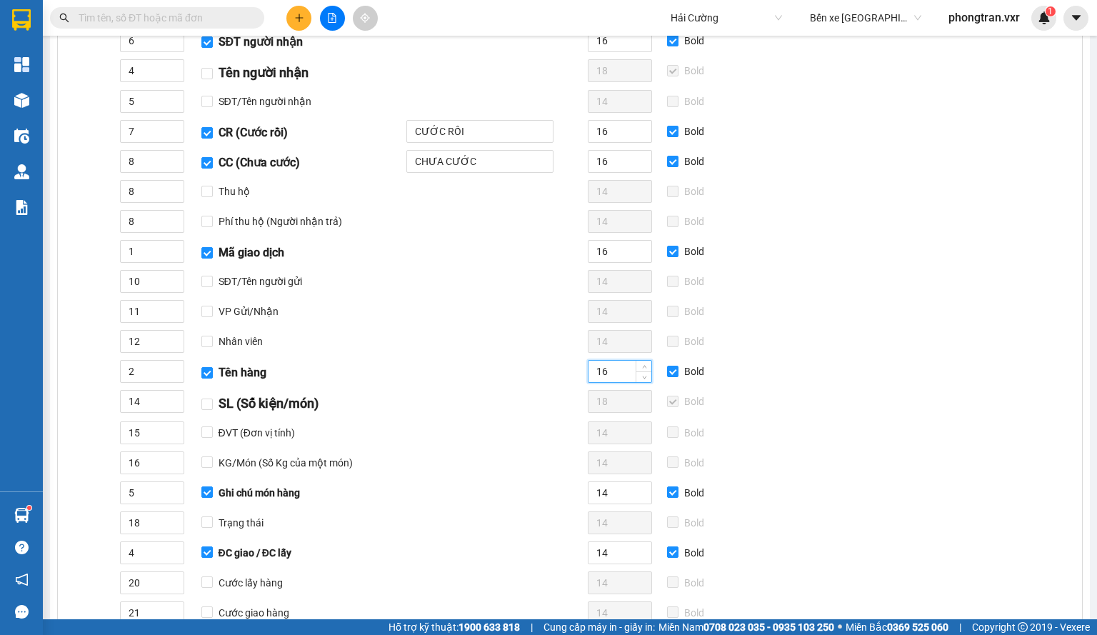
scroll to position [214, 0]
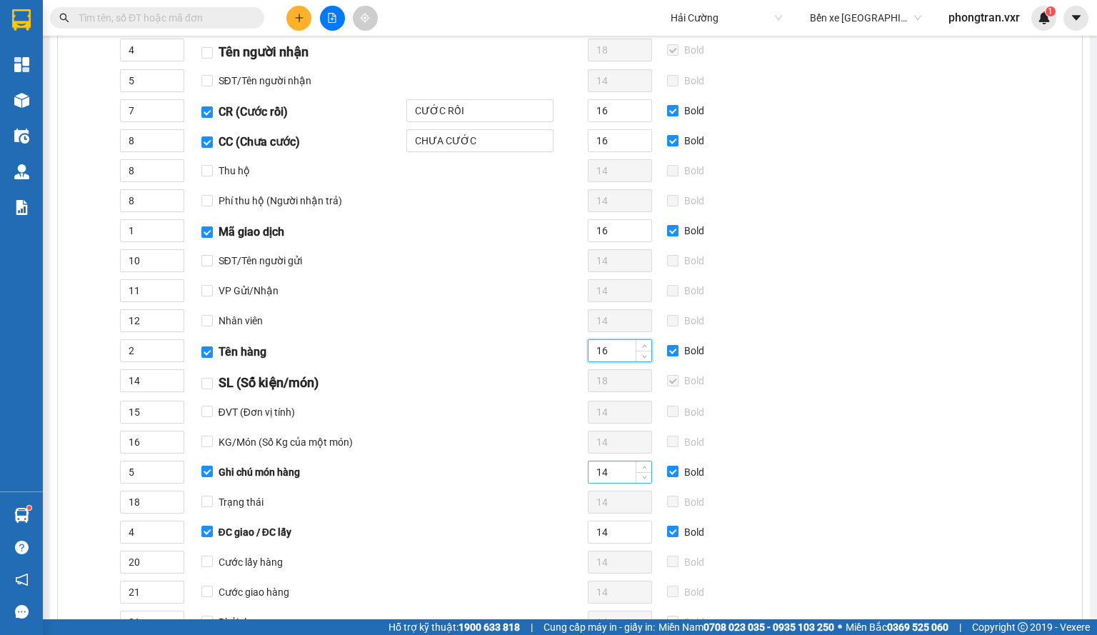
type input "16"
click at [610, 469] on input "14" at bounding box center [620, 471] width 63 height 21
paste input "6"
type input "16"
click at [617, 522] on input "14" at bounding box center [620, 532] width 63 height 21
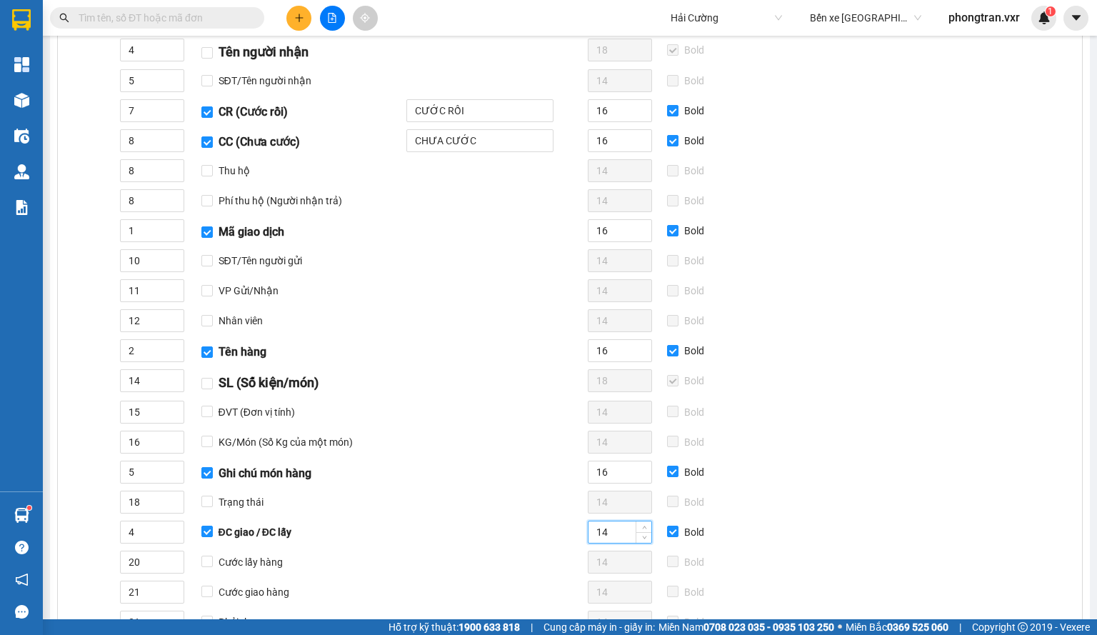
paste input "6"
type input "16"
click at [668, 228] on input "Bold" at bounding box center [672, 230] width 11 height 11
checkbox input "false"
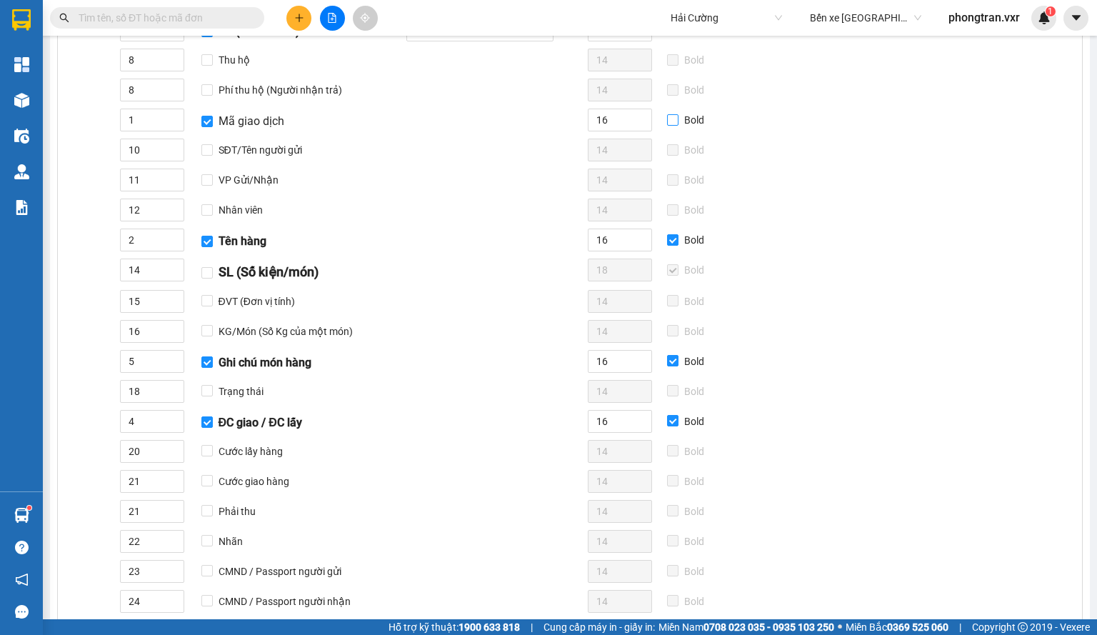
scroll to position [500, 0]
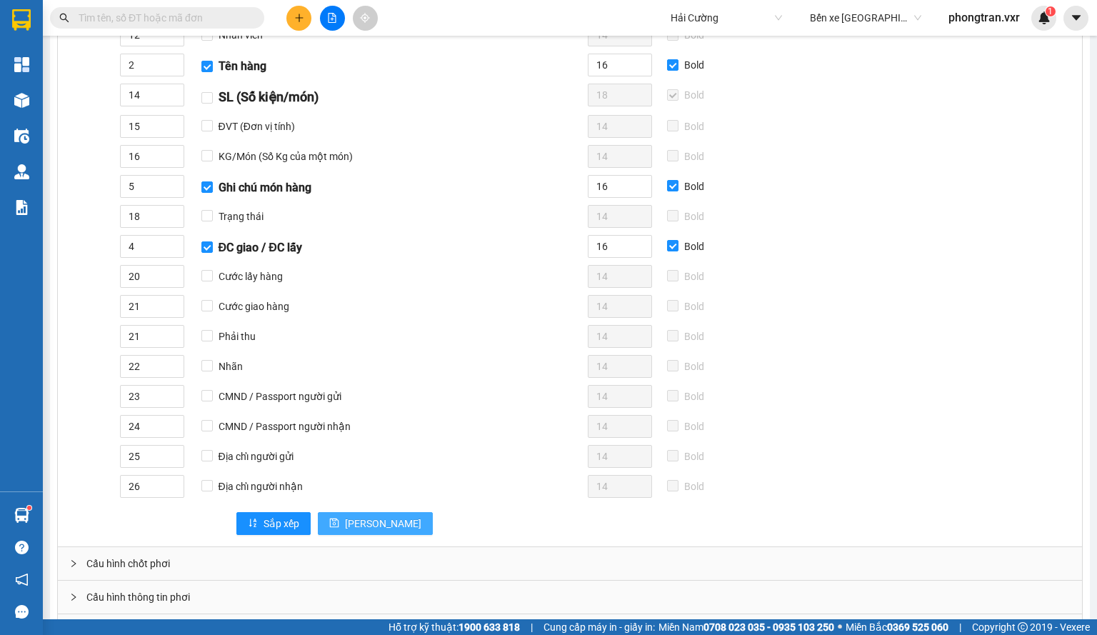
click at [340, 512] on button "[PERSON_NAME]" at bounding box center [375, 523] width 115 height 23
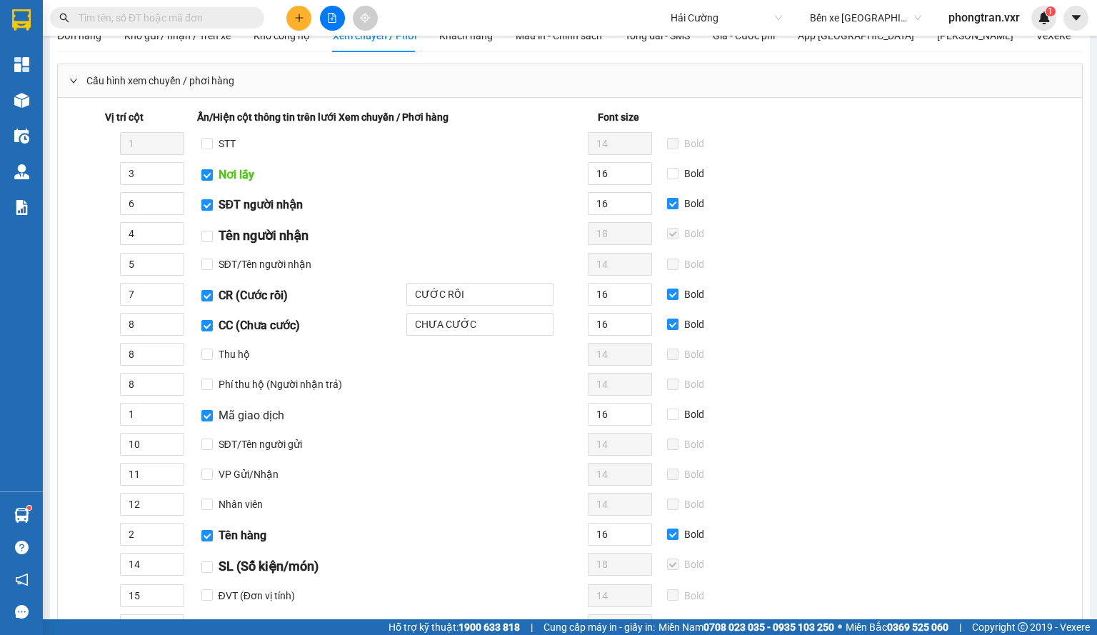
scroll to position [0, 0]
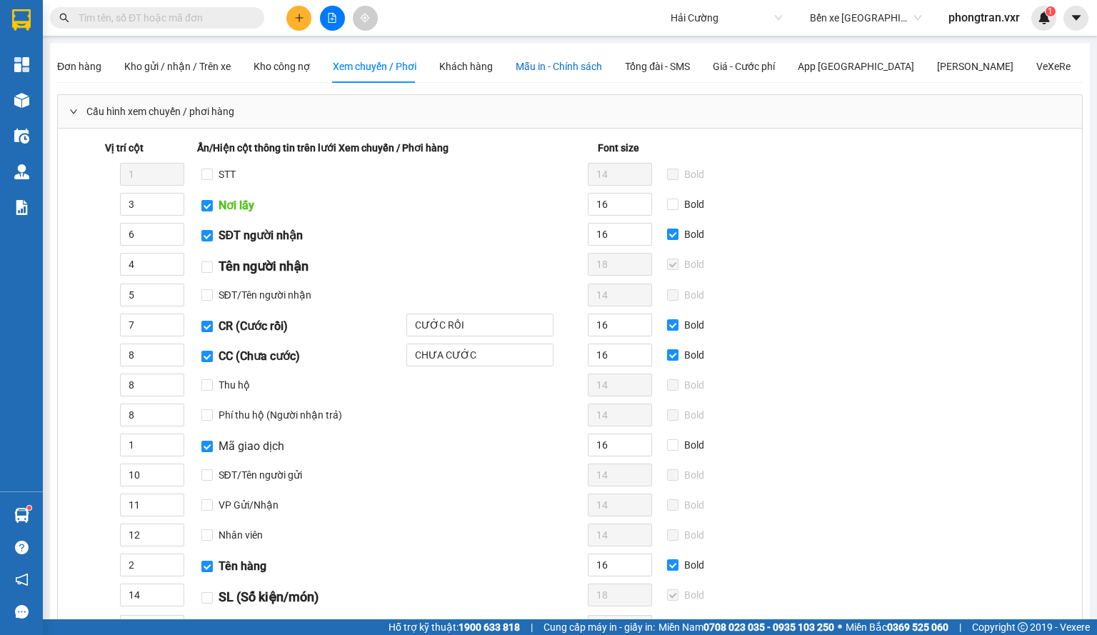
click at [559, 66] on span "Mẫu in - Chính sách" at bounding box center [559, 66] width 86 height 11
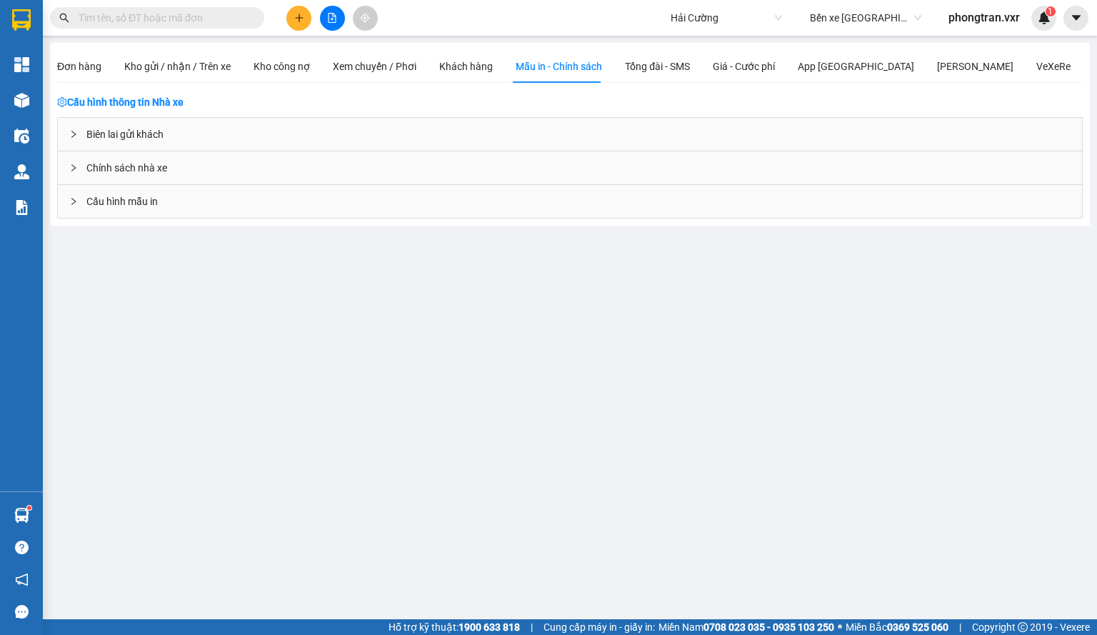
click at [159, 132] on div "Biên lai gửi khách" at bounding box center [570, 134] width 1024 height 33
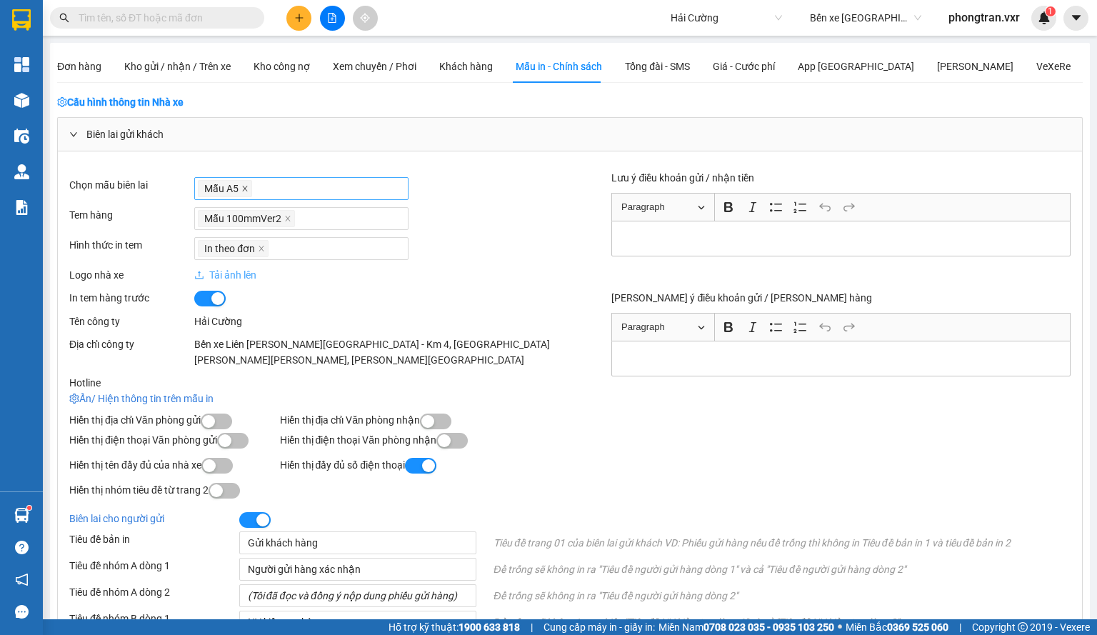
click at [244, 192] on span at bounding box center [244, 189] width 7 height 16
click at [293, 242] on div "In theo đơn" at bounding box center [301, 249] width 207 height 20
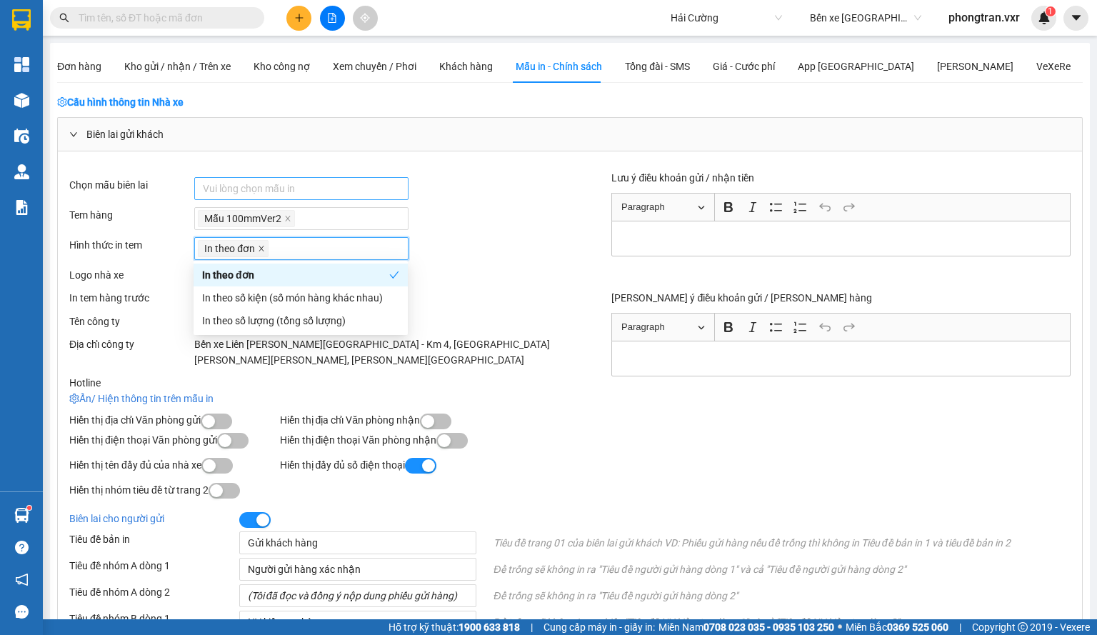
click at [261, 248] on icon "close" at bounding box center [261, 248] width 7 height 7
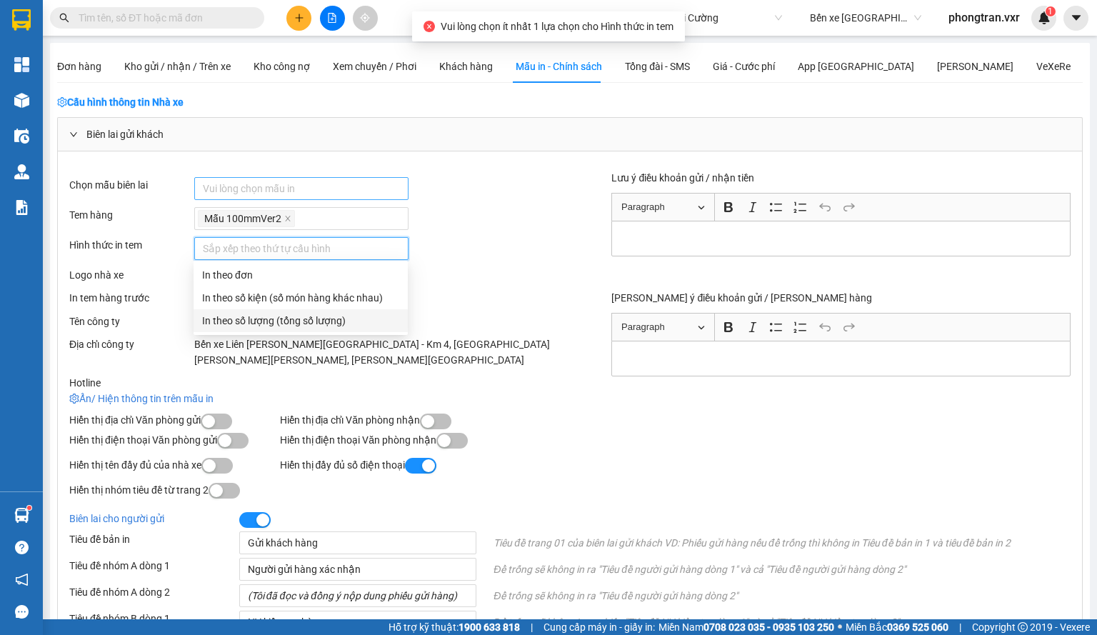
click at [273, 314] on div "In theo số lượng (tổng số lượng)" at bounding box center [300, 321] width 197 height 16
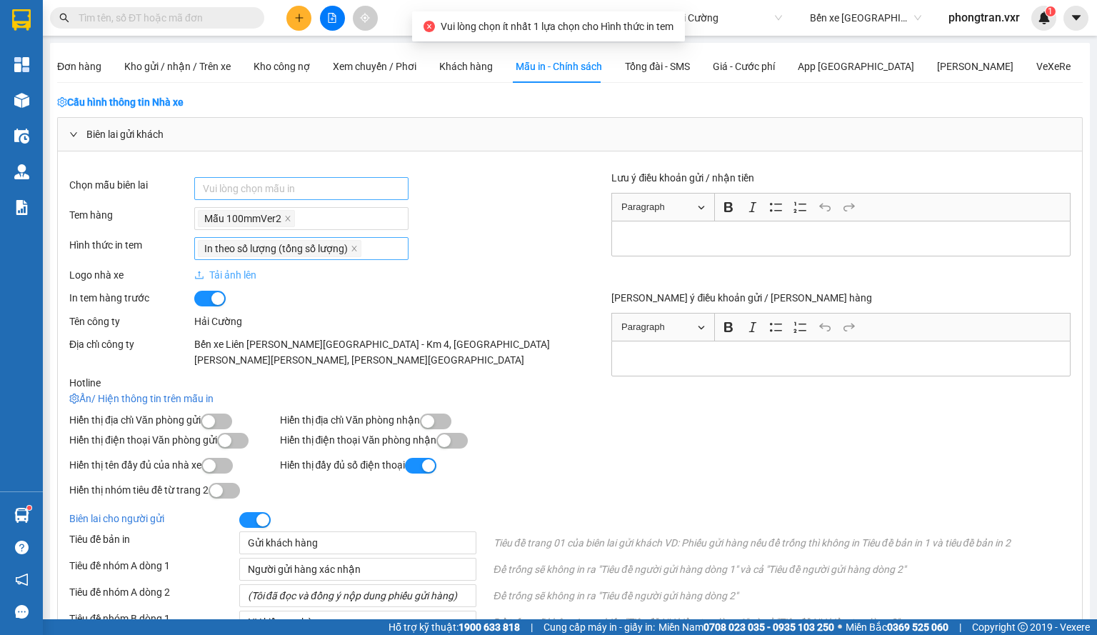
click at [447, 245] on div "In theo số lượng (tổng số lượng)" at bounding box center [382, 248] width 376 height 23
click at [293, 194] on div at bounding box center [301, 188] width 207 height 17
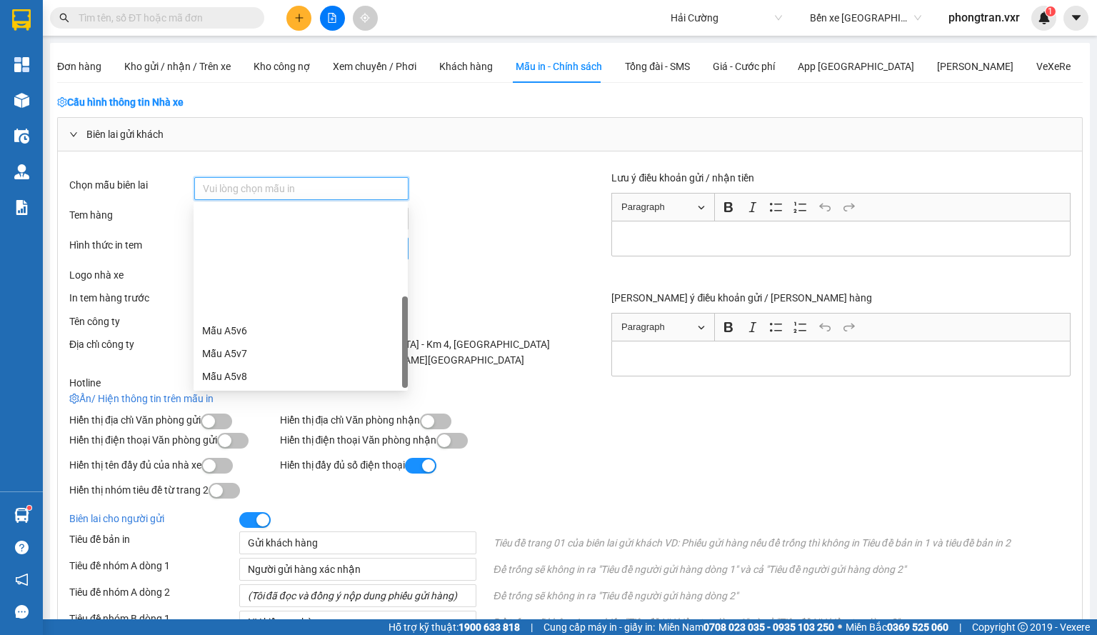
scroll to position [131, 0]
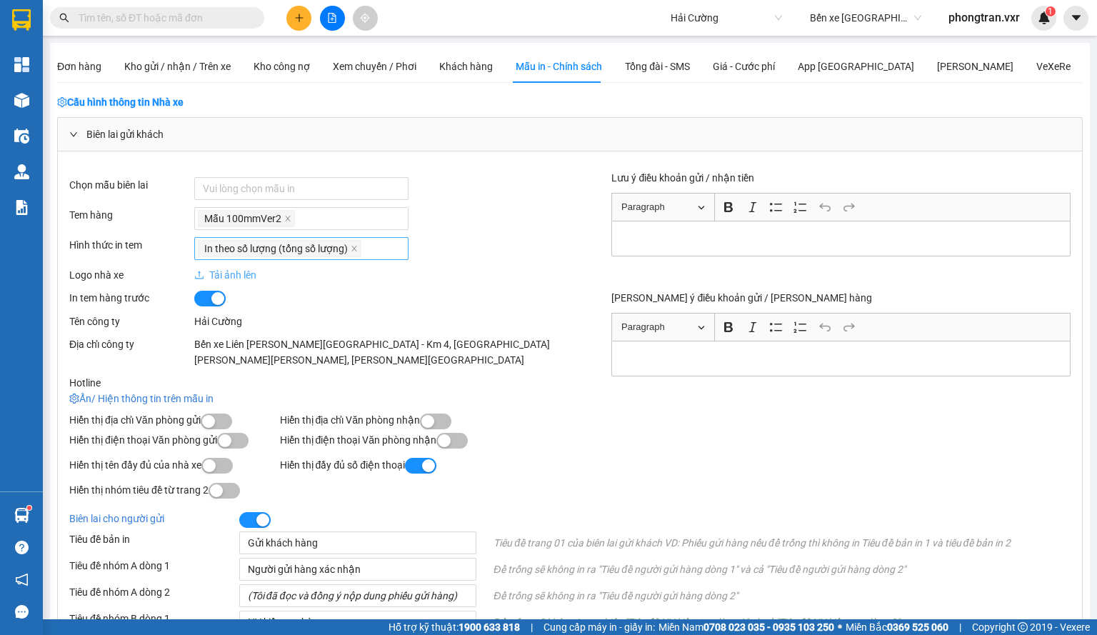
click at [439, 290] on div at bounding box center [382, 298] width 376 height 16
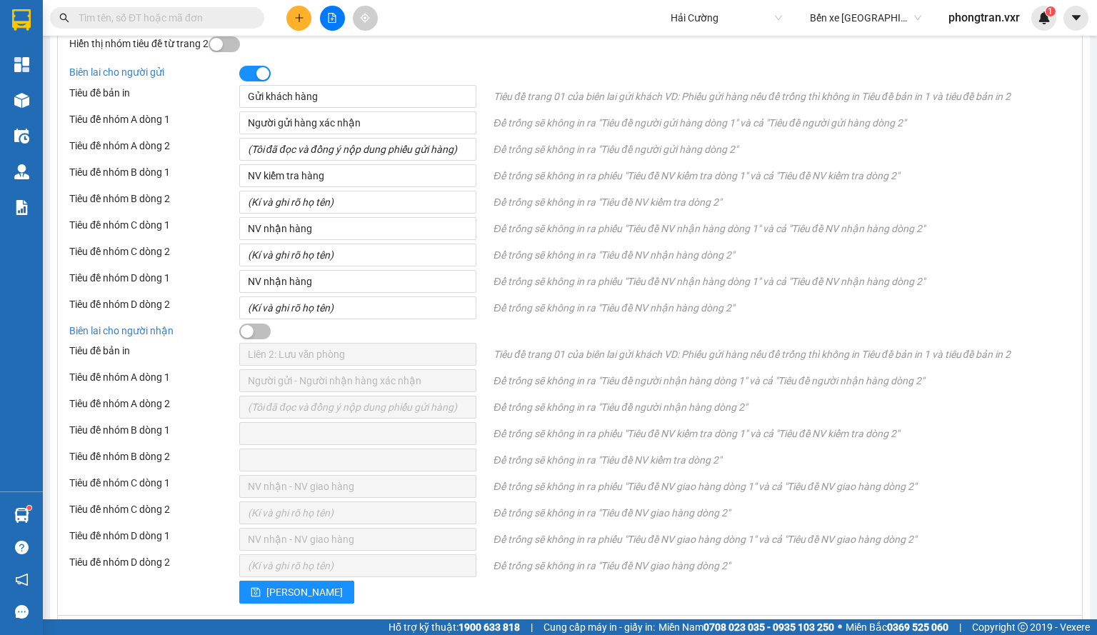
scroll to position [502, 0]
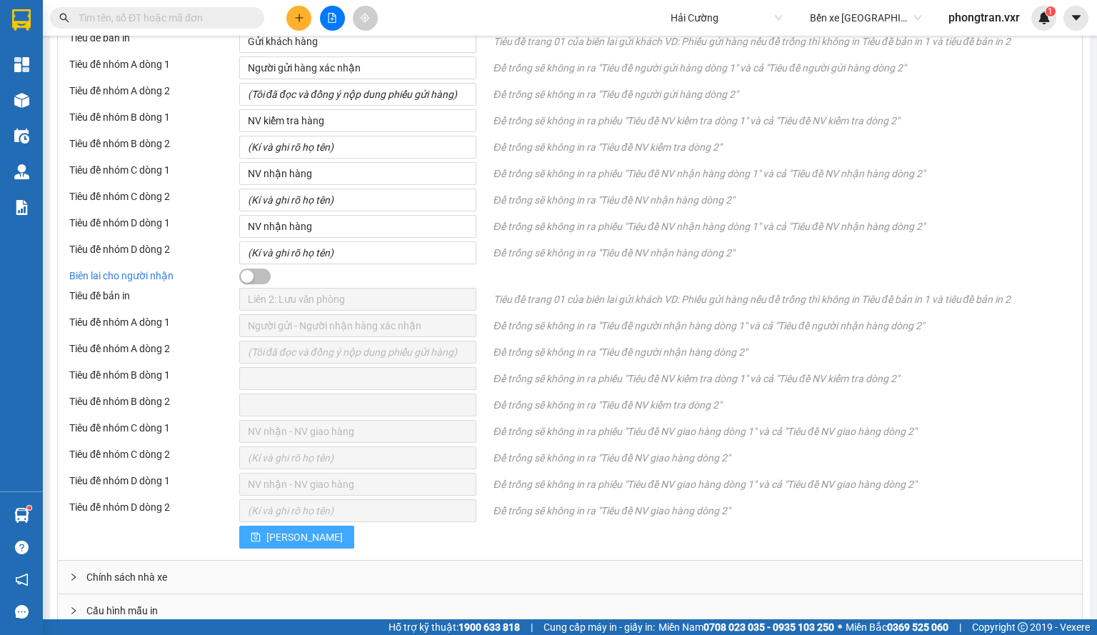
click at [279, 529] on span "[PERSON_NAME]" at bounding box center [304, 537] width 76 height 16
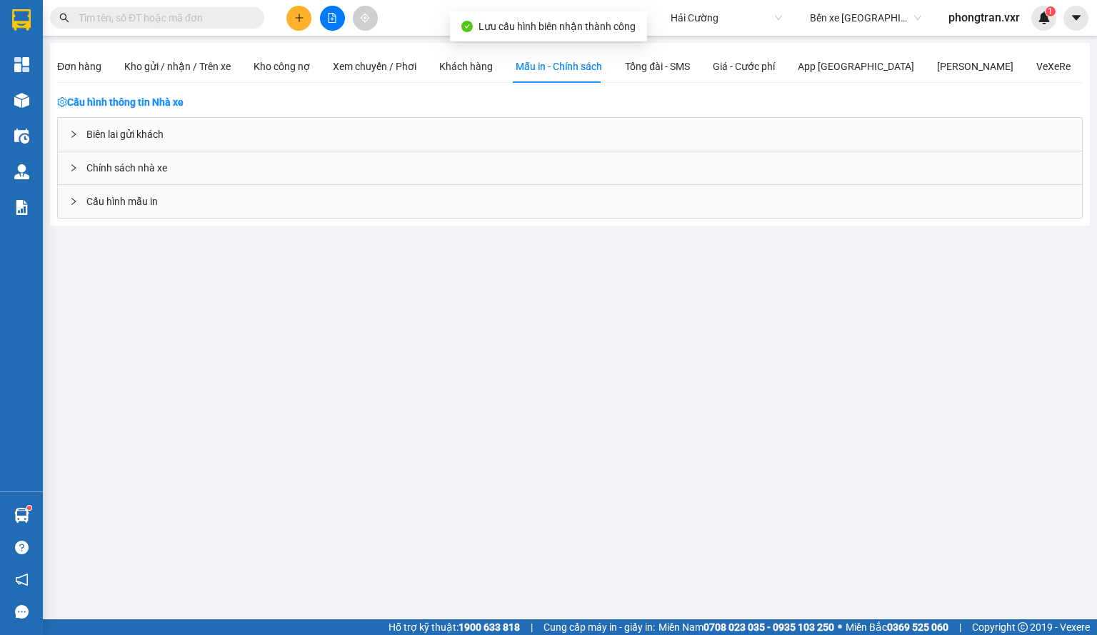
scroll to position [0, 0]
click at [223, 129] on div "Biên lai gửi khách" at bounding box center [570, 134] width 1024 height 33
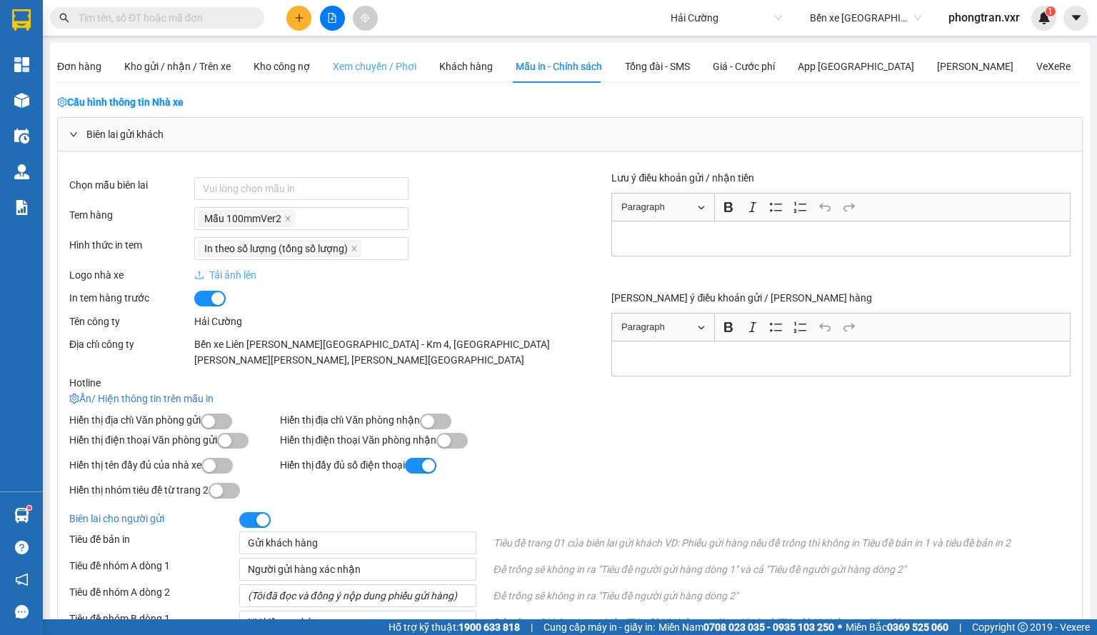
click at [354, 82] on div "Xem chuyến / Phơi" at bounding box center [375, 66] width 84 height 33
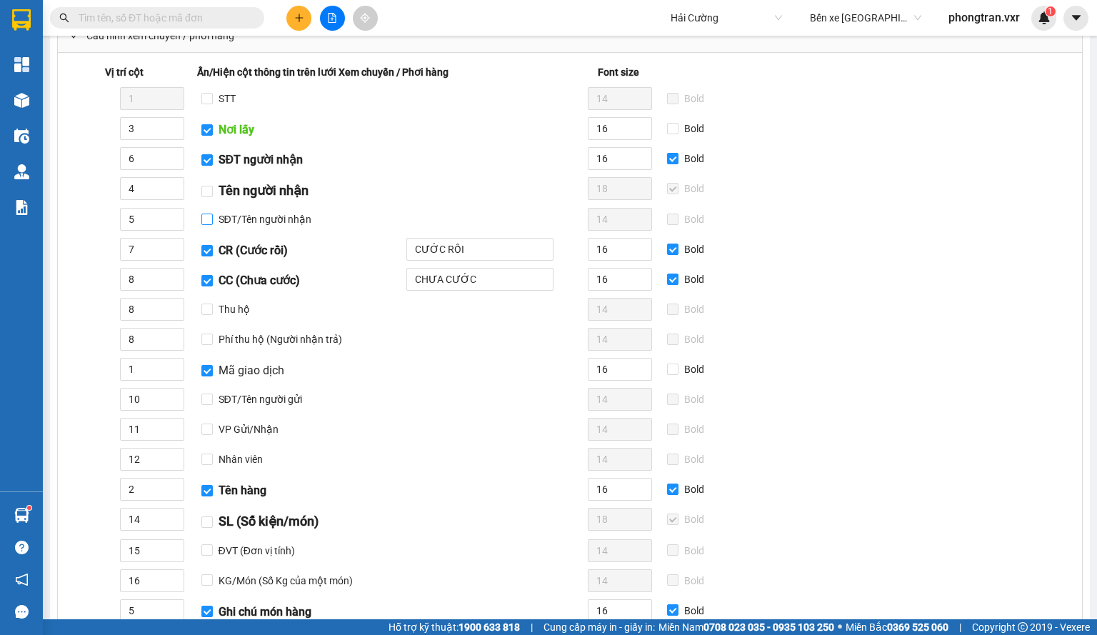
scroll to position [214, 0]
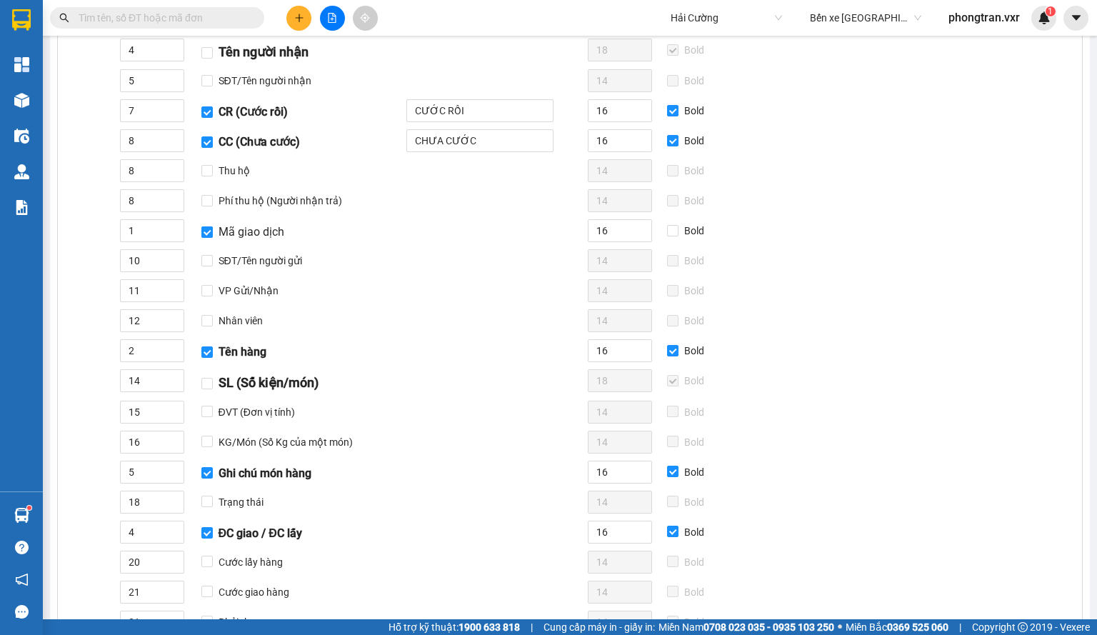
click at [205, 230] on input "Mã giao dịch" at bounding box center [206, 231] width 11 height 11
checkbox input "false"
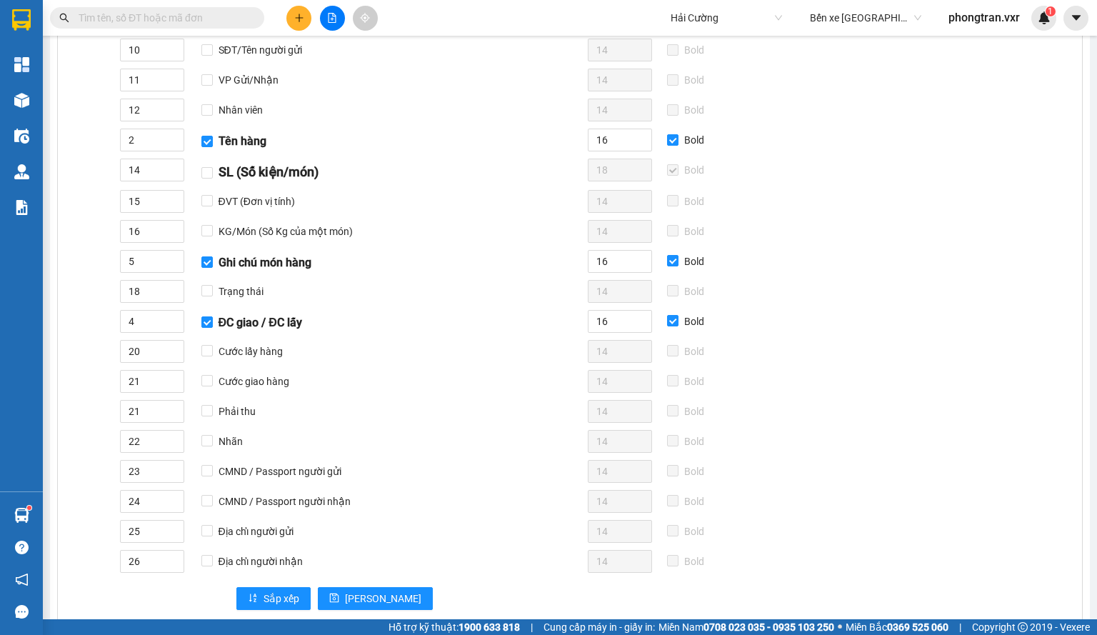
scroll to position [500, 0]
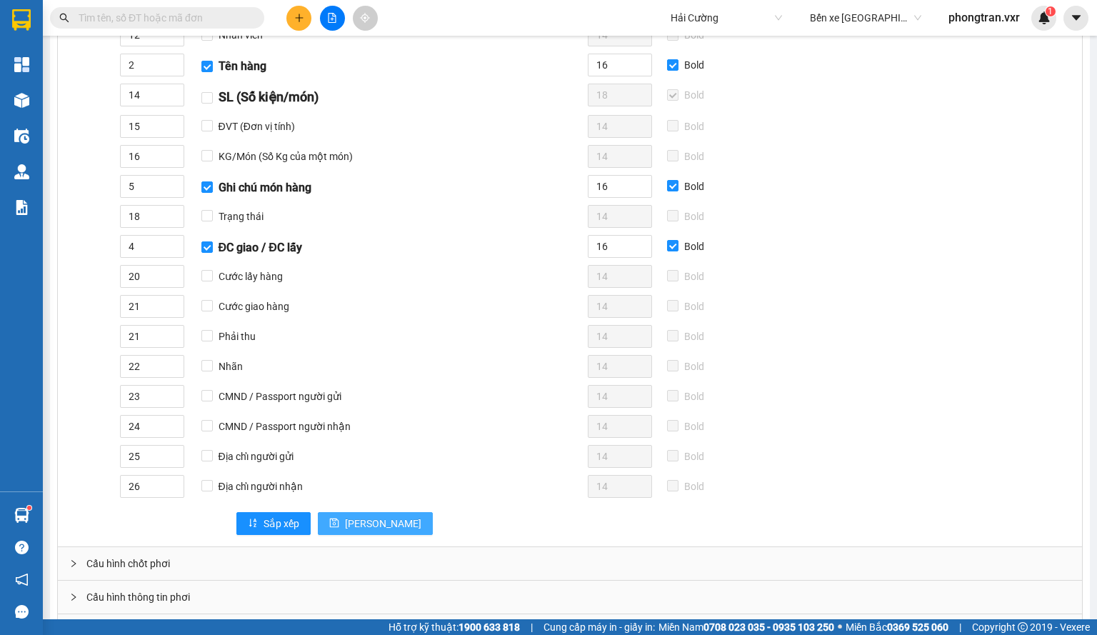
click at [364, 512] on button "[PERSON_NAME]" at bounding box center [375, 523] width 115 height 23
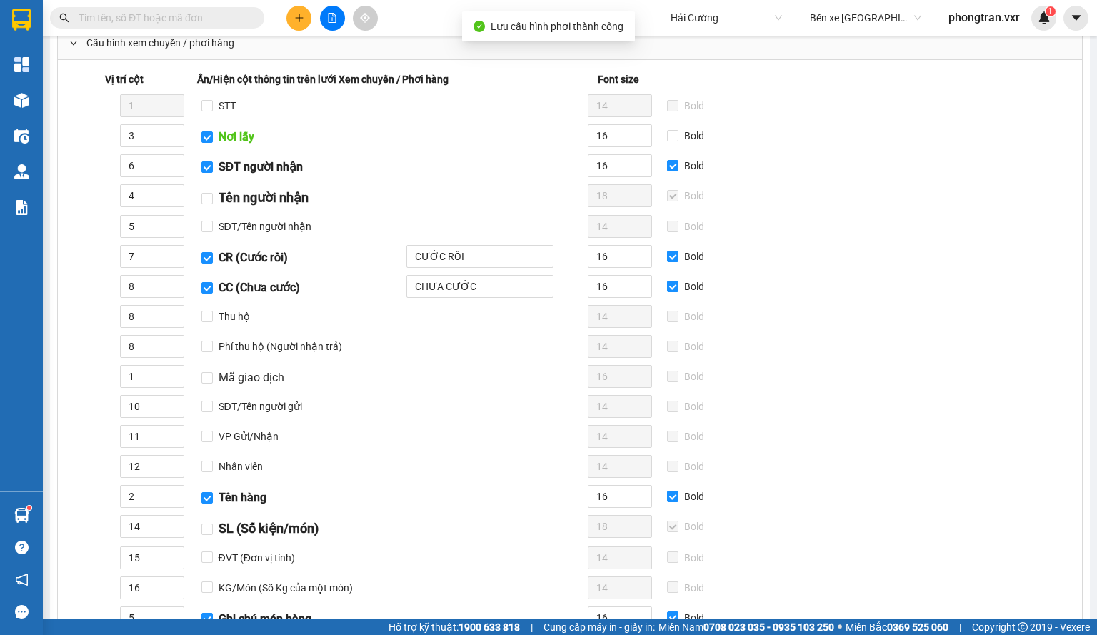
scroll to position [0, 0]
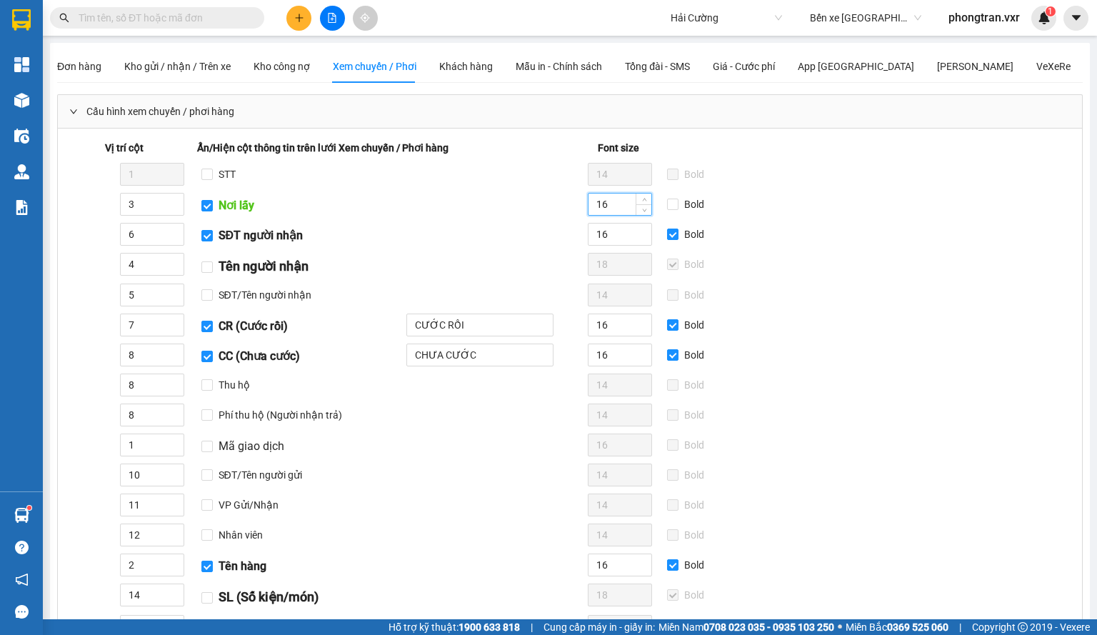
click at [619, 199] on input "16" at bounding box center [620, 204] width 63 height 21
type input "18"
click at [616, 241] on input "16" at bounding box center [620, 234] width 63 height 21
paste input "8"
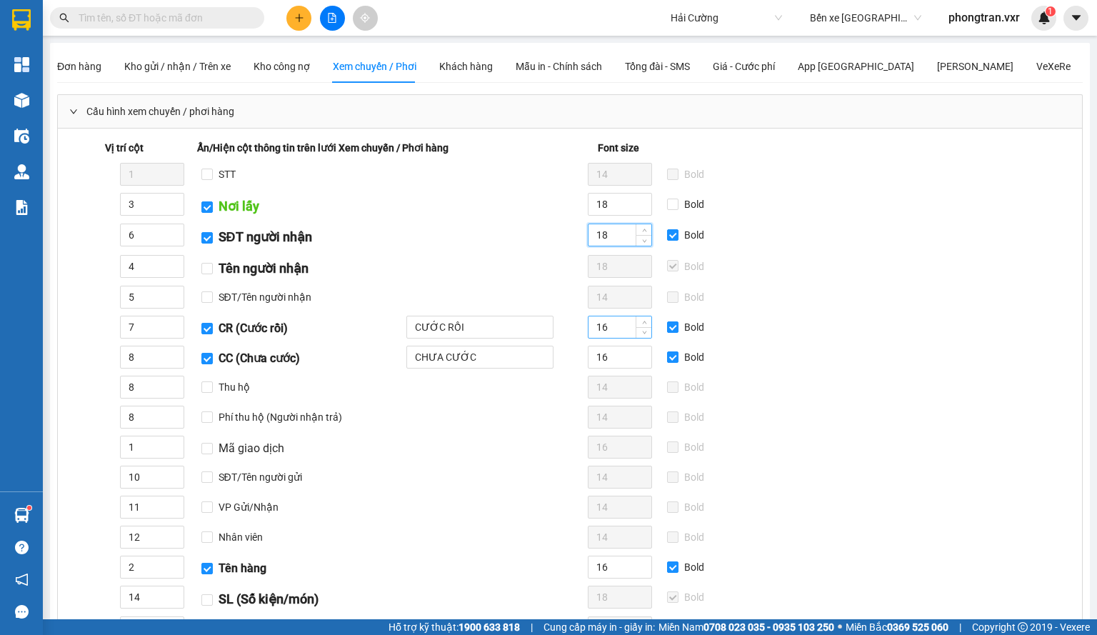
type input "18"
click at [609, 319] on input "16" at bounding box center [620, 326] width 63 height 21
paste input "8"
type input "18"
click at [608, 347] on input "16" at bounding box center [620, 357] width 63 height 21
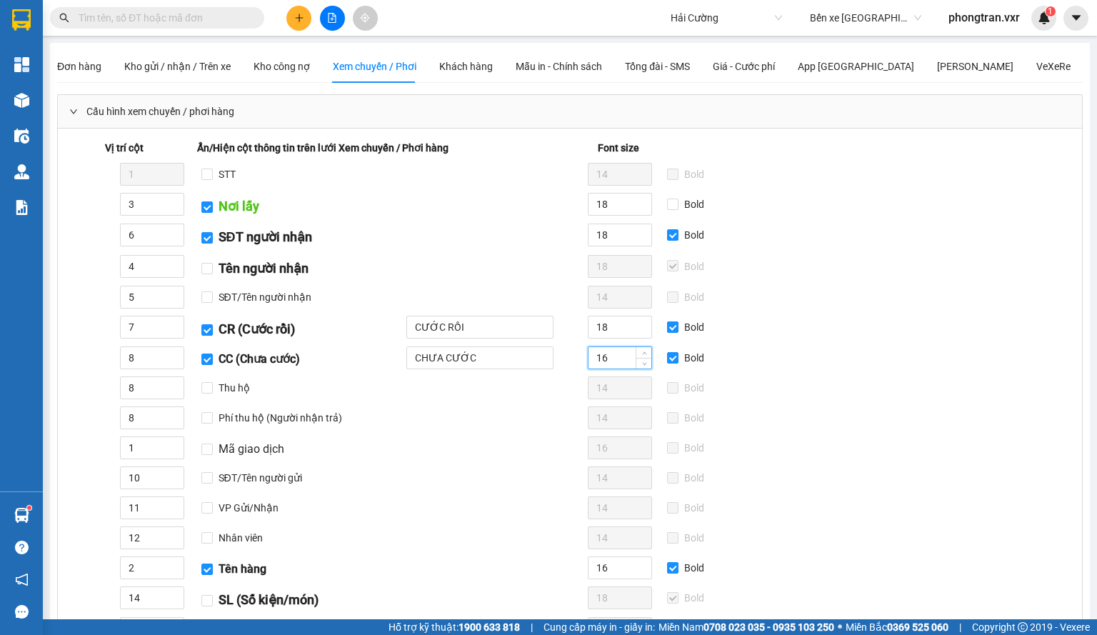
paste input "8"
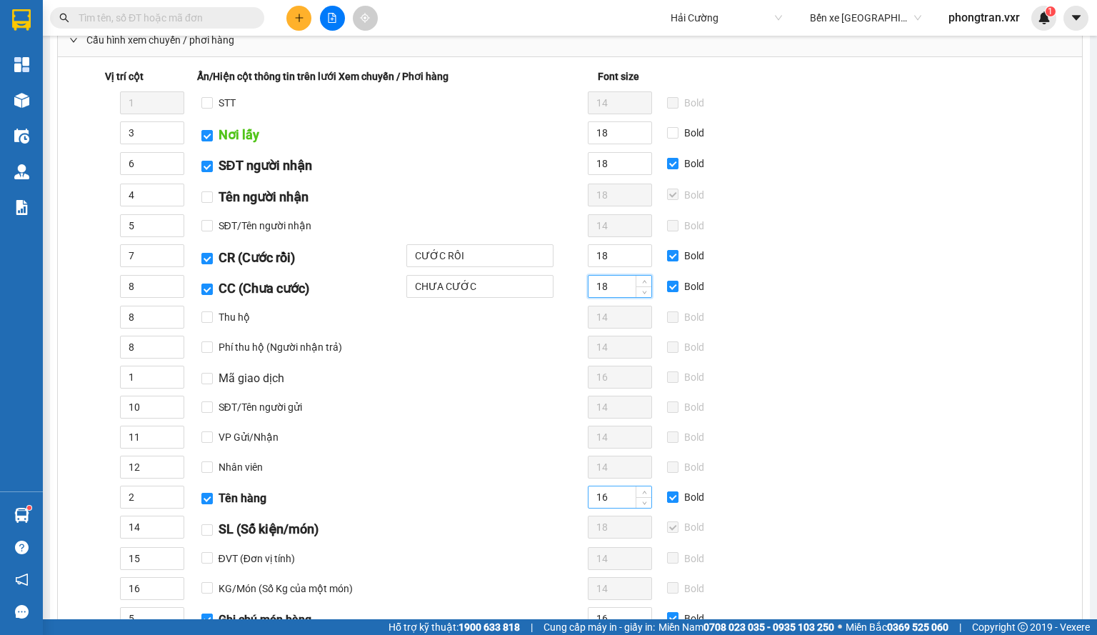
type input "18"
click at [604, 489] on input "16" at bounding box center [620, 496] width 63 height 21
paste input "8"
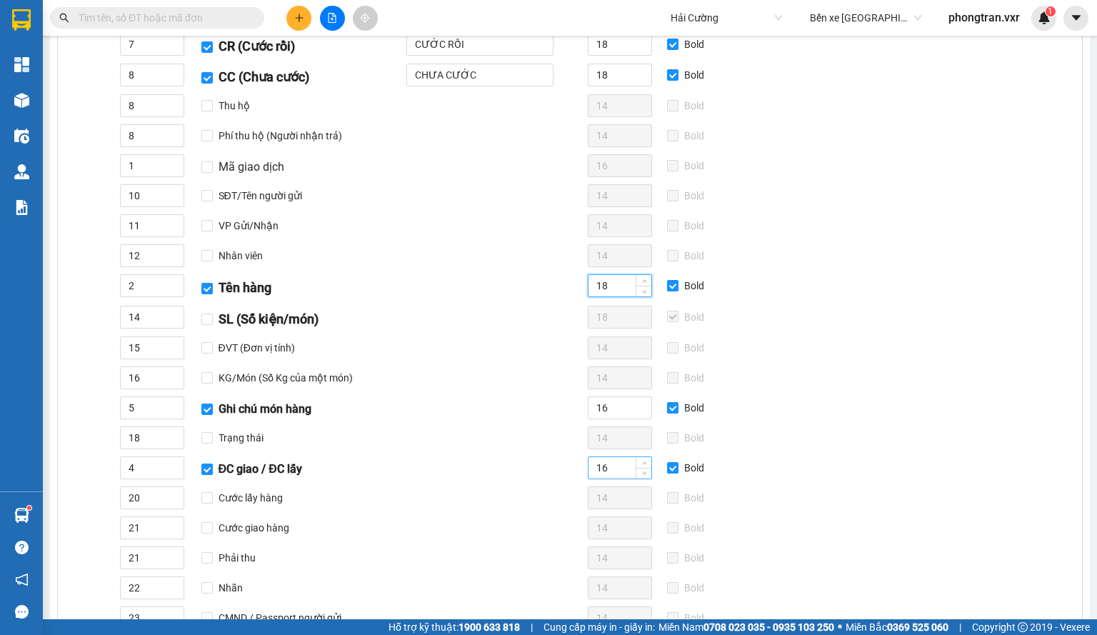
scroll to position [286, 0]
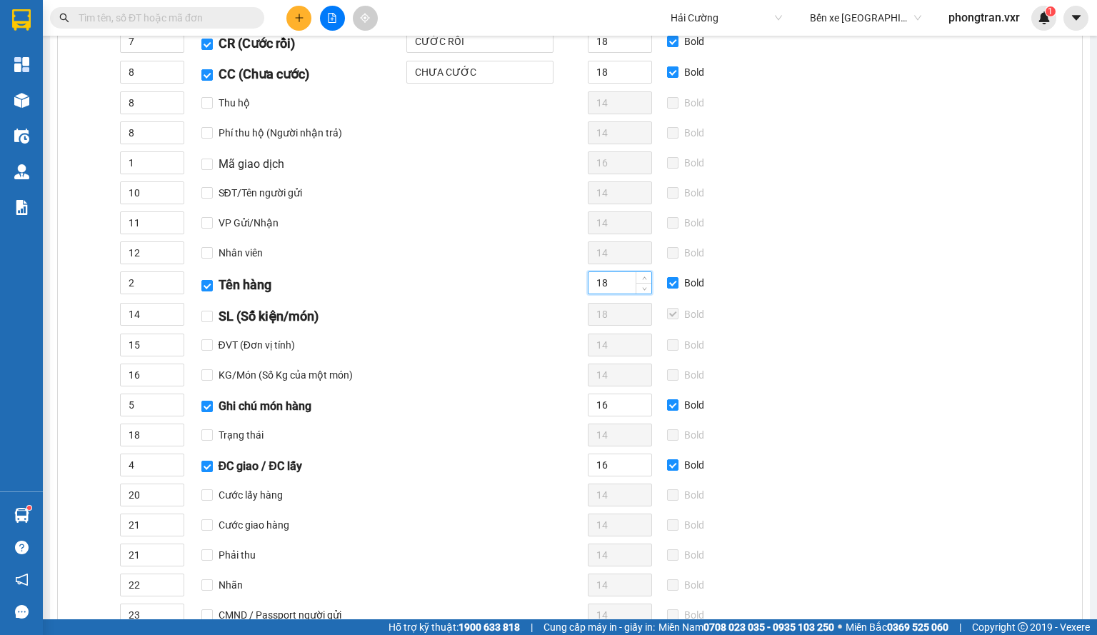
type input "18"
click at [612, 411] on div "Vị trí cột Ẩn/[PERSON_NAME] cột thông tin trên lưới Xem chuyến / Phơi hàng Font…" at bounding box center [444, 288] width 760 height 869
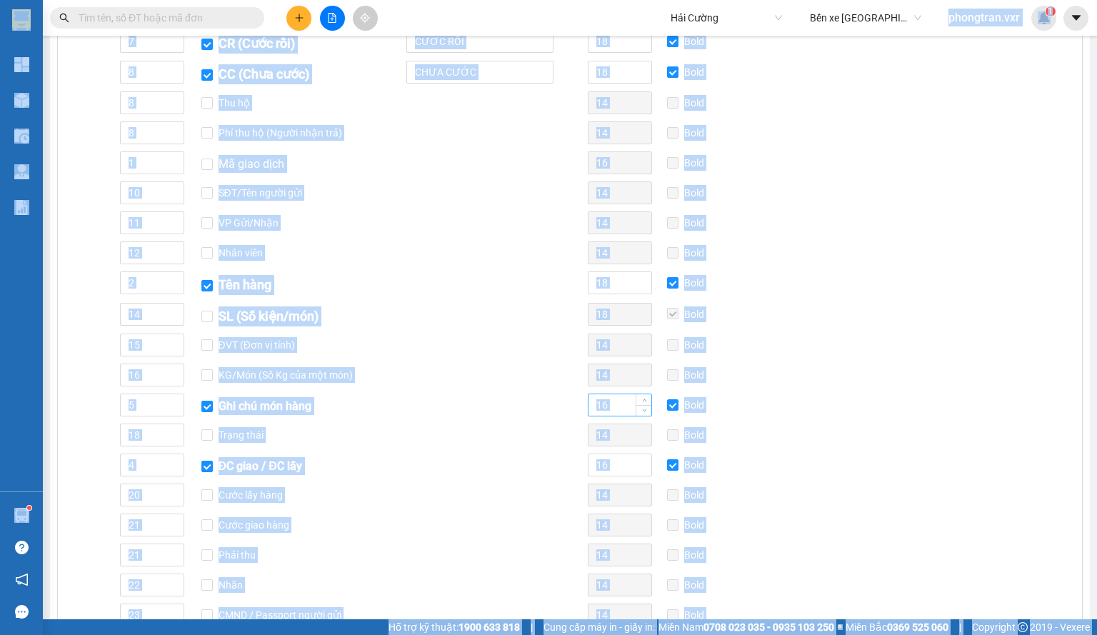
click at [610, 406] on input "16" at bounding box center [620, 404] width 63 height 21
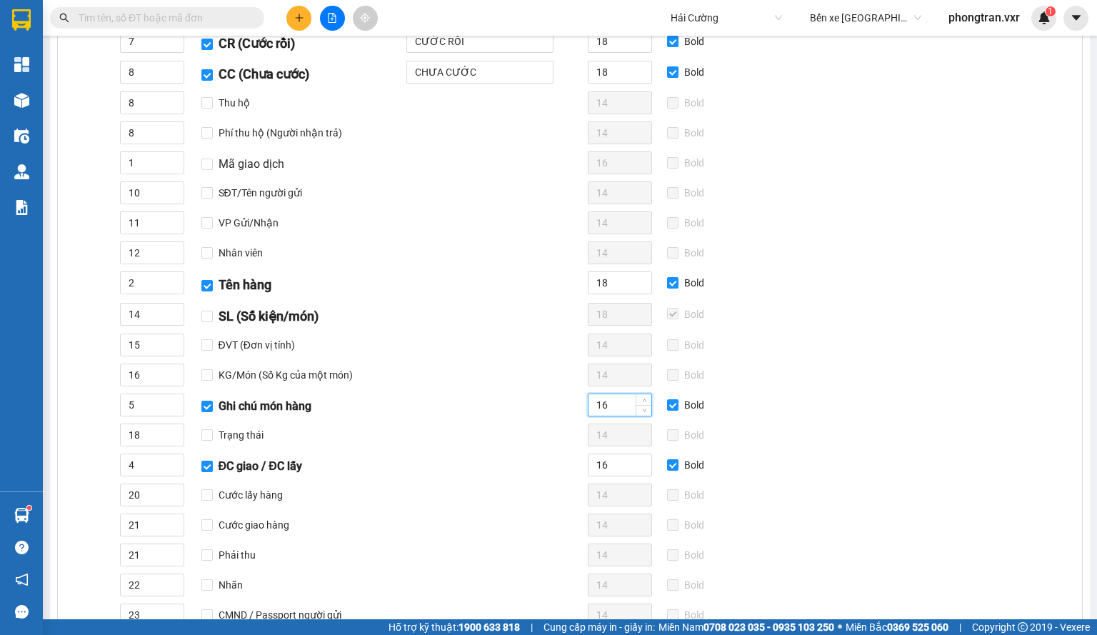
paste input "8"
type input "18"
click at [613, 455] on input "16" at bounding box center [620, 465] width 63 height 21
paste input "8"
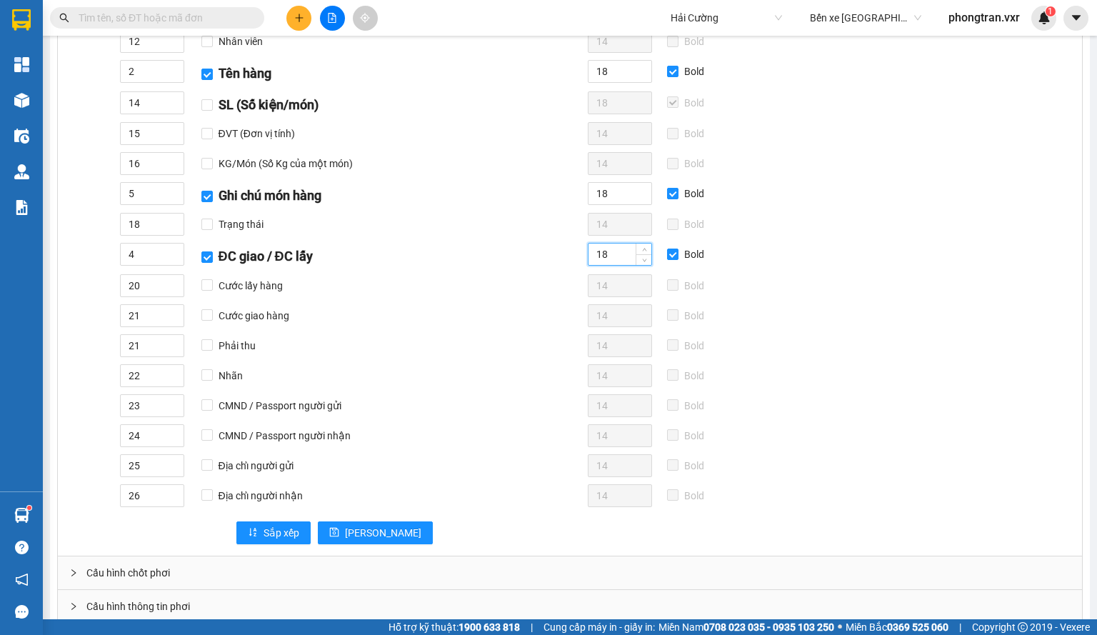
scroll to position [500, 0]
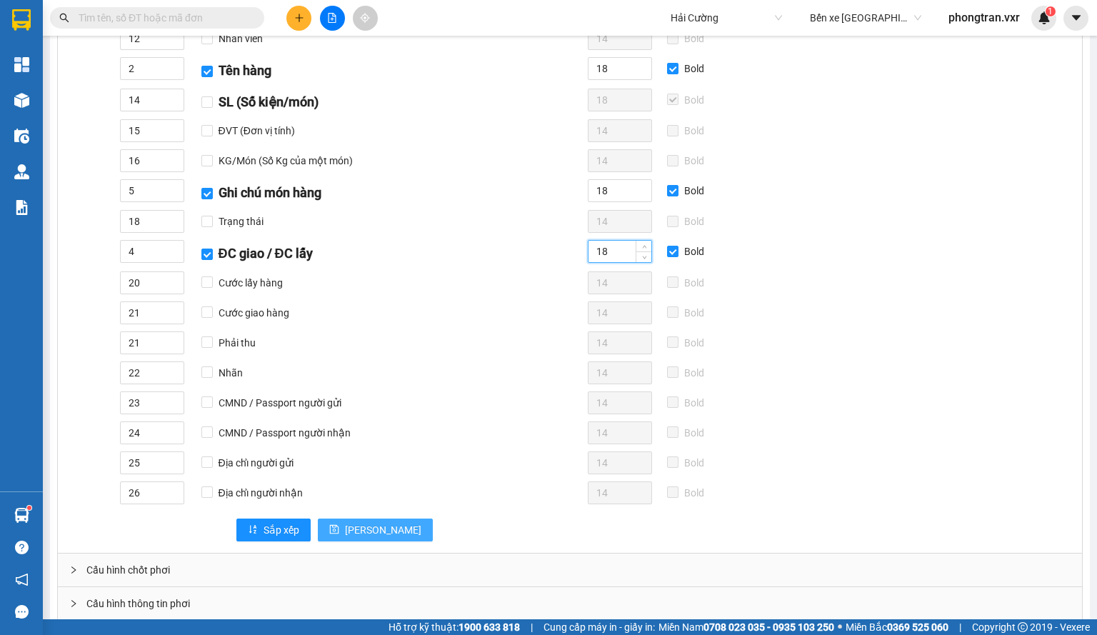
type input "18"
click at [358, 522] on span "[PERSON_NAME]" at bounding box center [383, 530] width 76 height 16
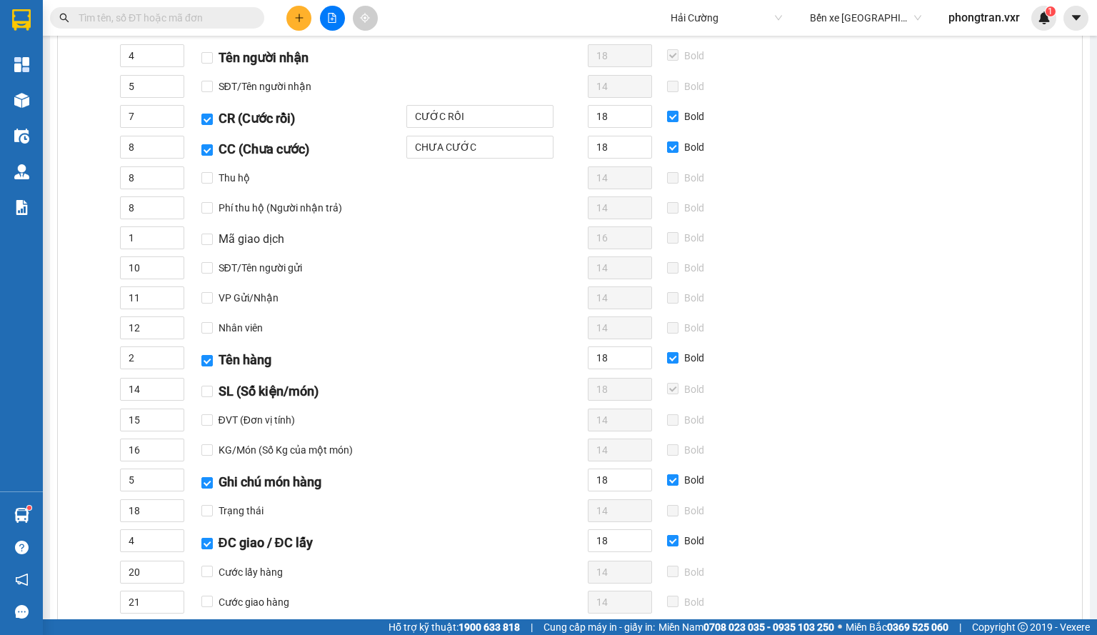
scroll to position [143, 0]
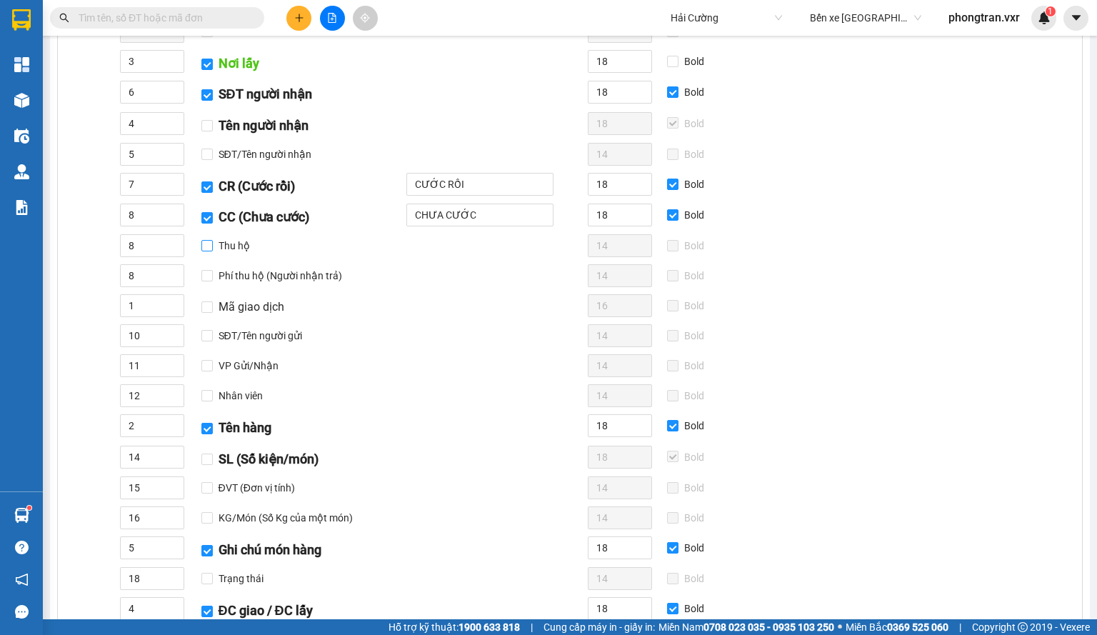
click at [209, 247] on input "Thu hộ" at bounding box center [206, 245] width 11 height 11
checkbox input "true"
type input "18"
click at [667, 249] on input "Bold" at bounding box center [672, 245] width 11 height 11
checkbox input "true"
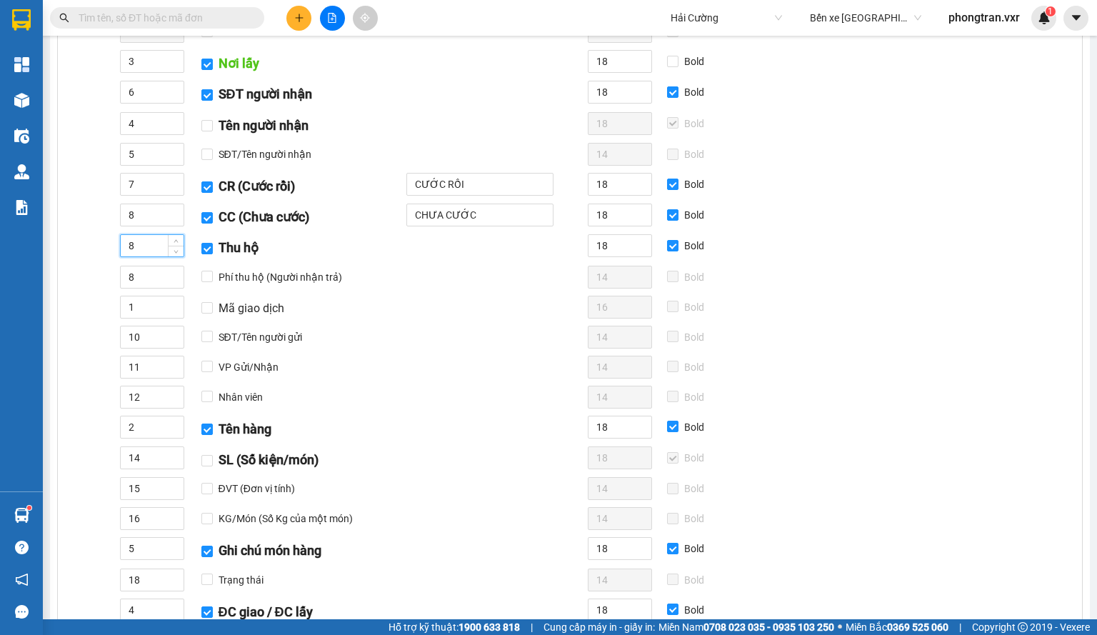
click at [154, 243] on input "8" at bounding box center [152, 245] width 63 height 21
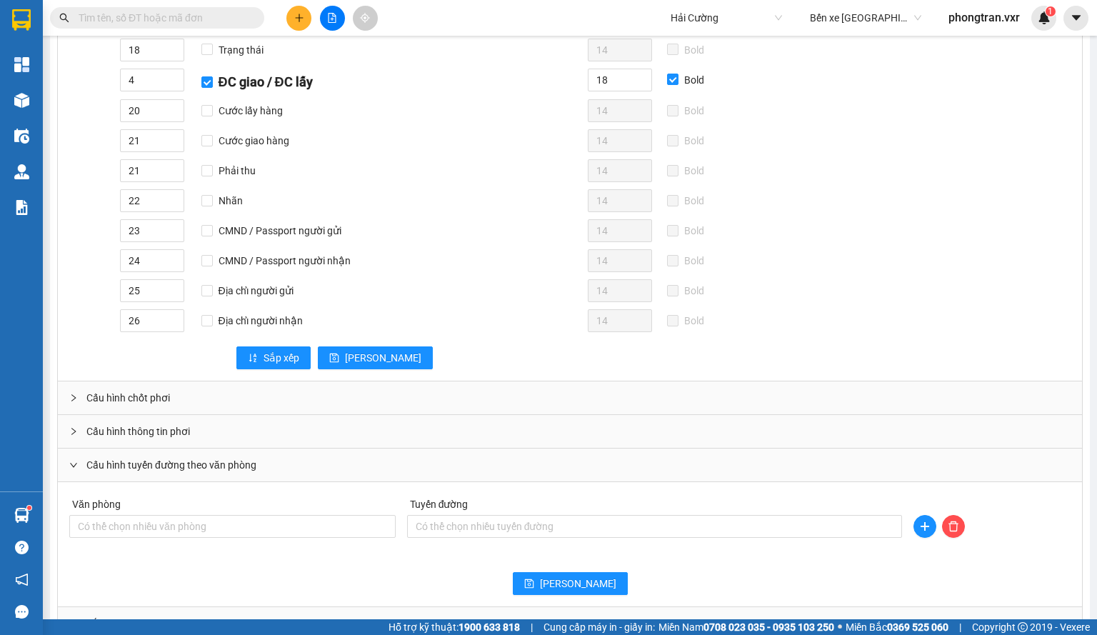
scroll to position [786, 0]
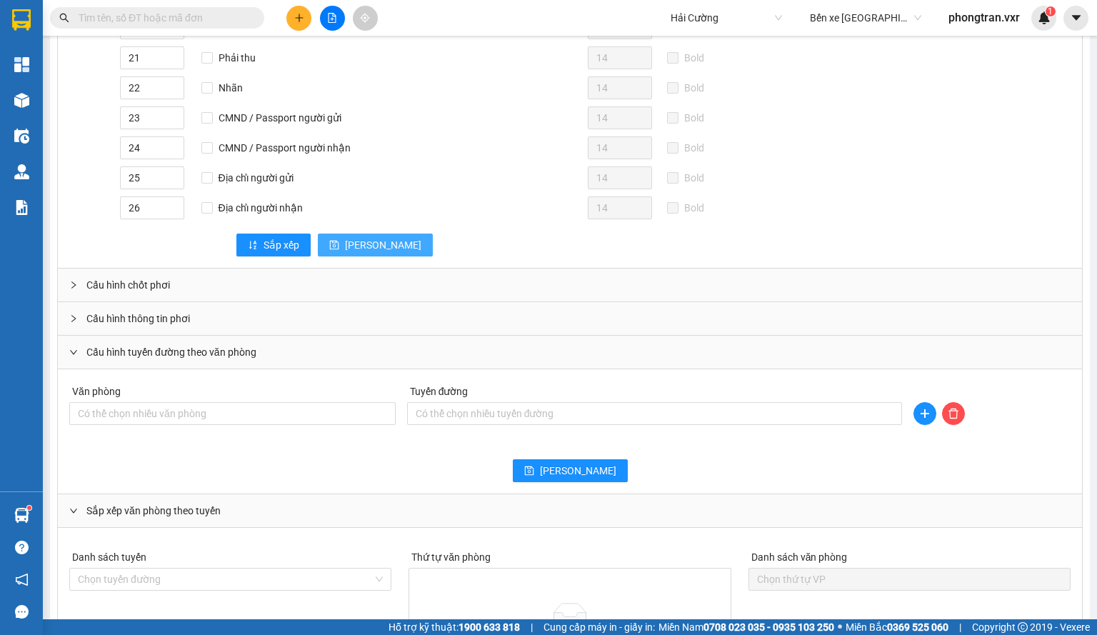
click at [349, 244] on span "[PERSON_NAME]" at bounding box center [383, 245] width 76 height 16
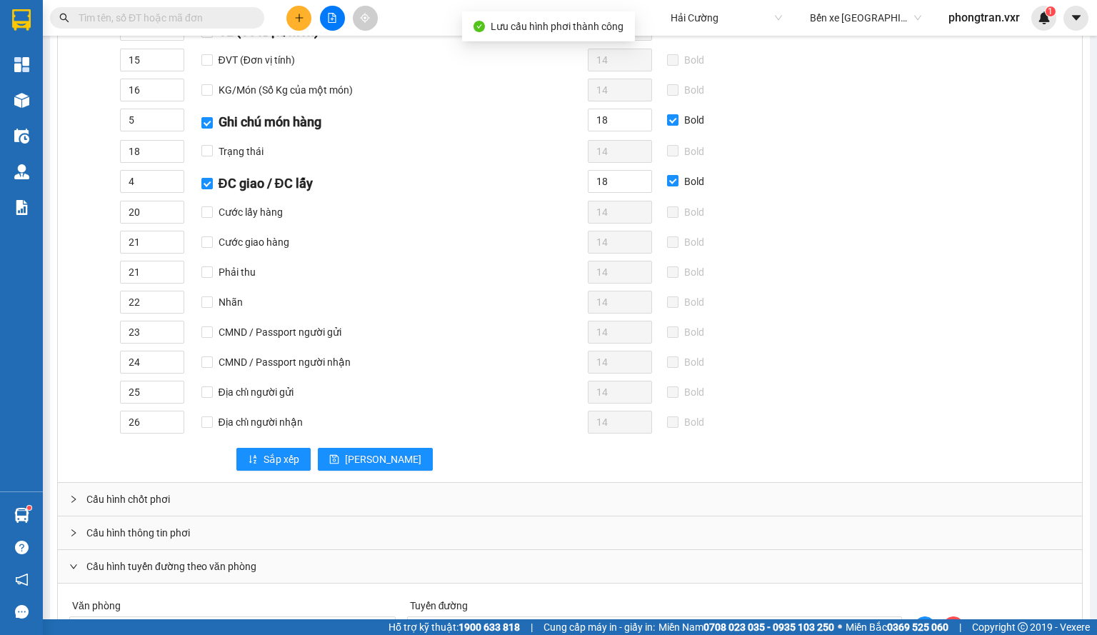
scroll to position [357, 0]
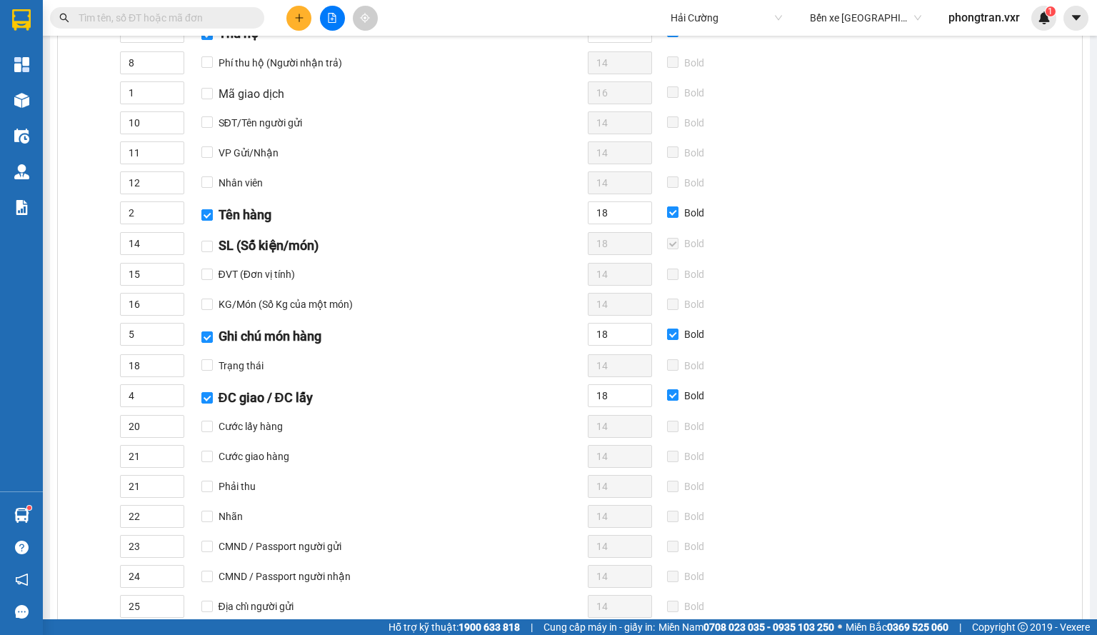
click at [174, 14] on input "text" at bounding box center [163, 18] width 169 height 16
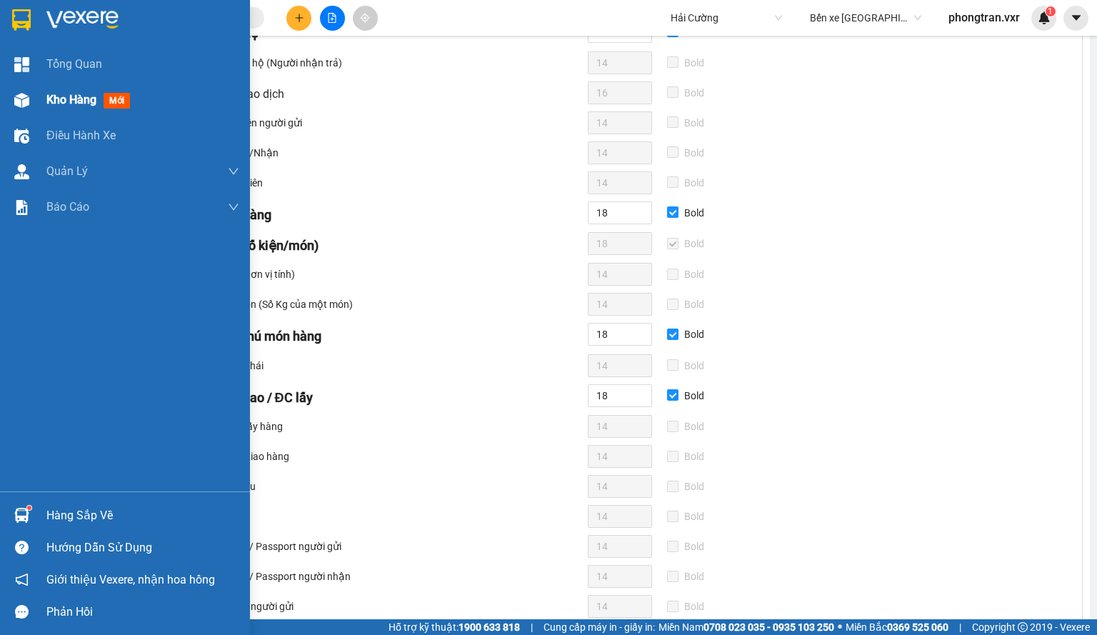
click at [29, 103] on div at bounding box center [21, 100] width 25 height 25
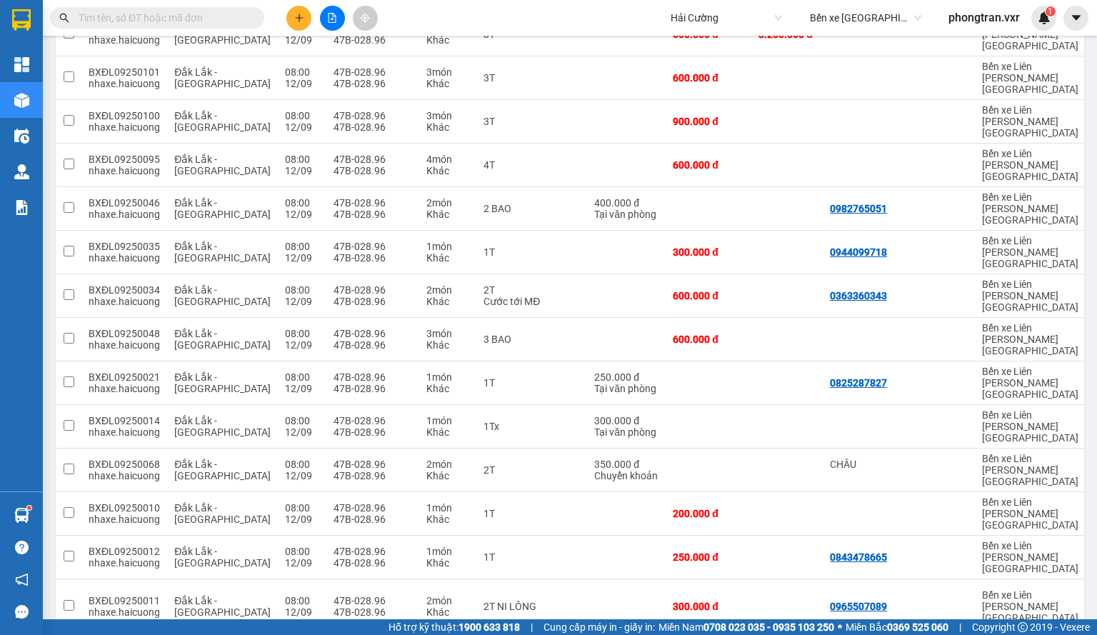
click at [191, 18] on input "text" at bounding box center [163, 18] width 169 height 16
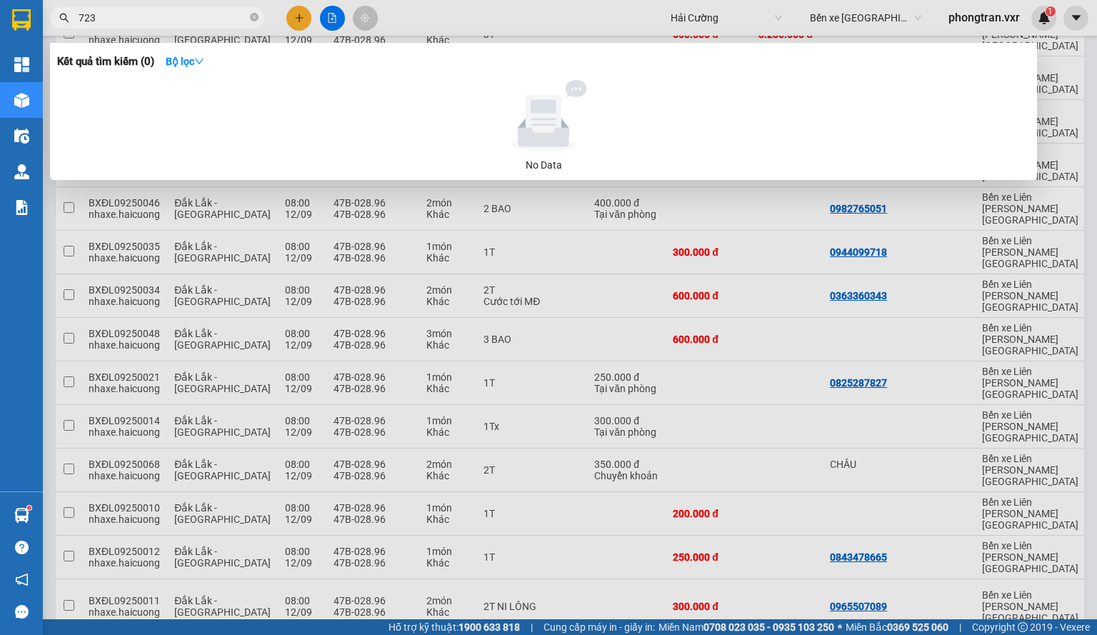
type input "723"
click at [484, 28] on div at bounding box center [548, 317] width 1097 height 635
